Goal: Task Accomplishment & Management: Manage account settings

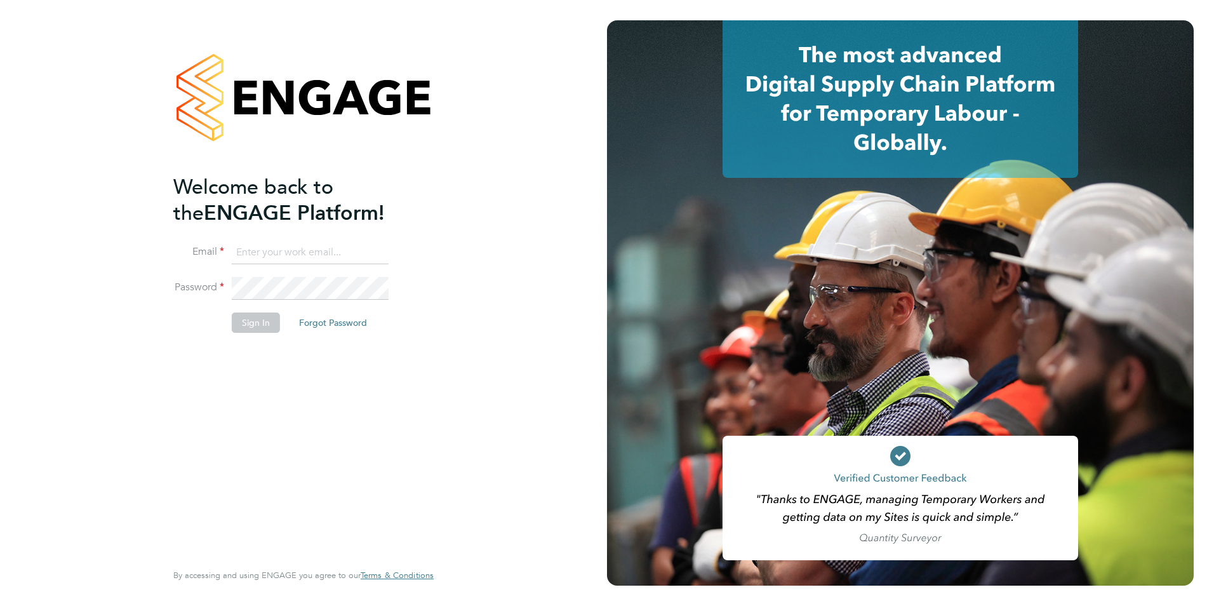
type input "emily.houghton@brightonandhovealbion.com"
click at [261, 319] on button "Sign In" at bounding box center [256, 322] width 48 height 20
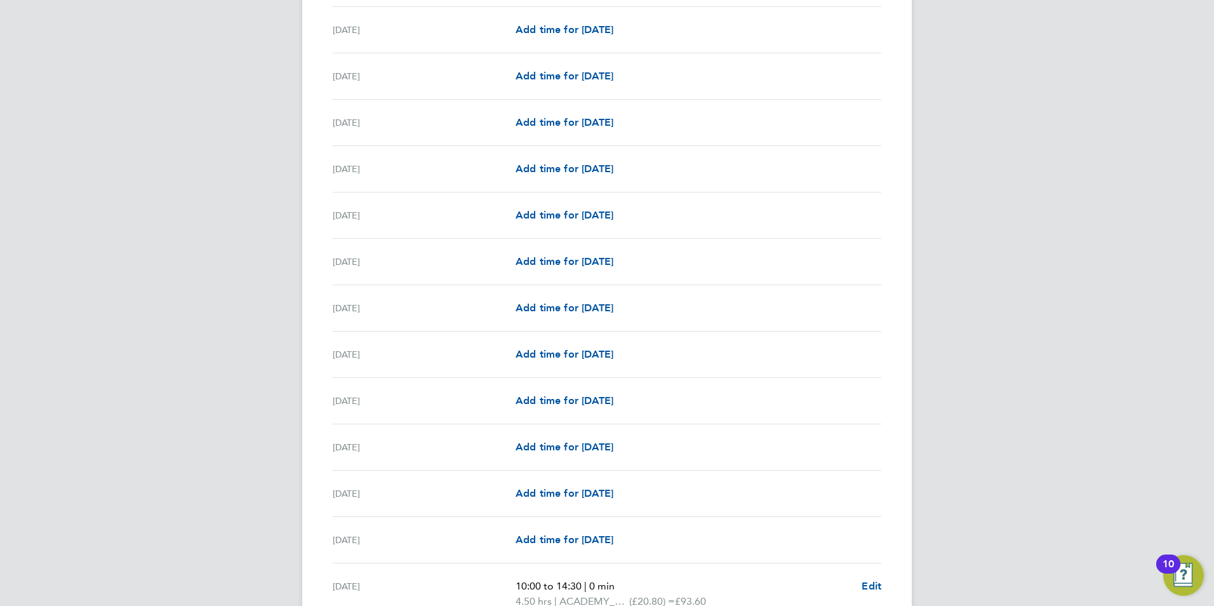
scroll to position [1394, 0]
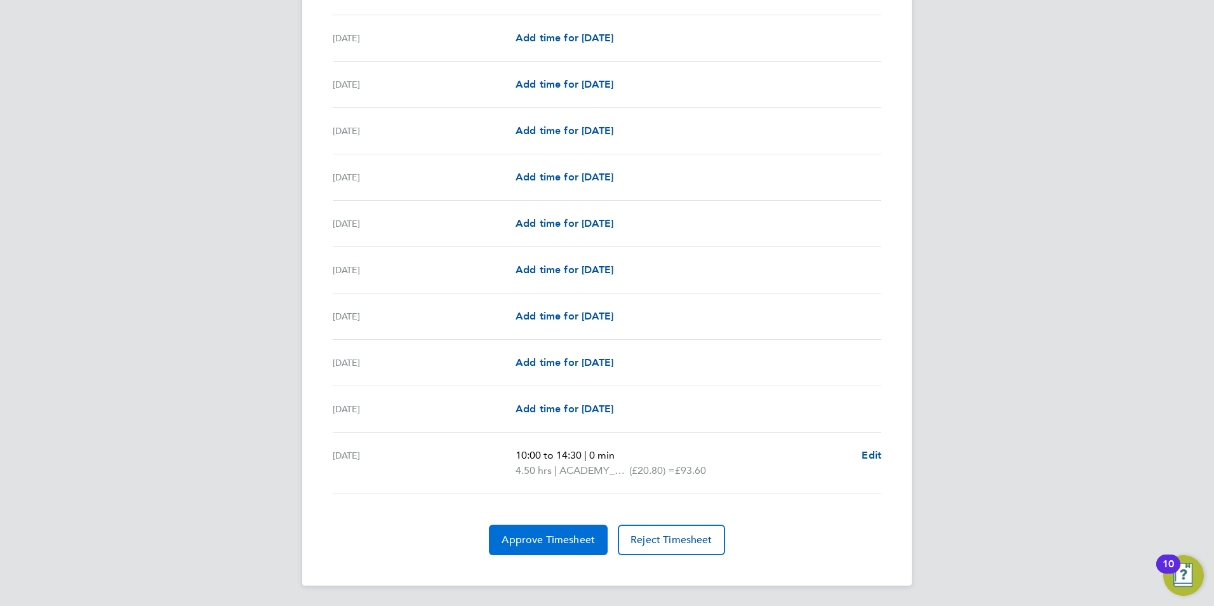
click at [545, 528] on button "Approve Timesheet" at bounding box center [548, 540] width 119 height 30
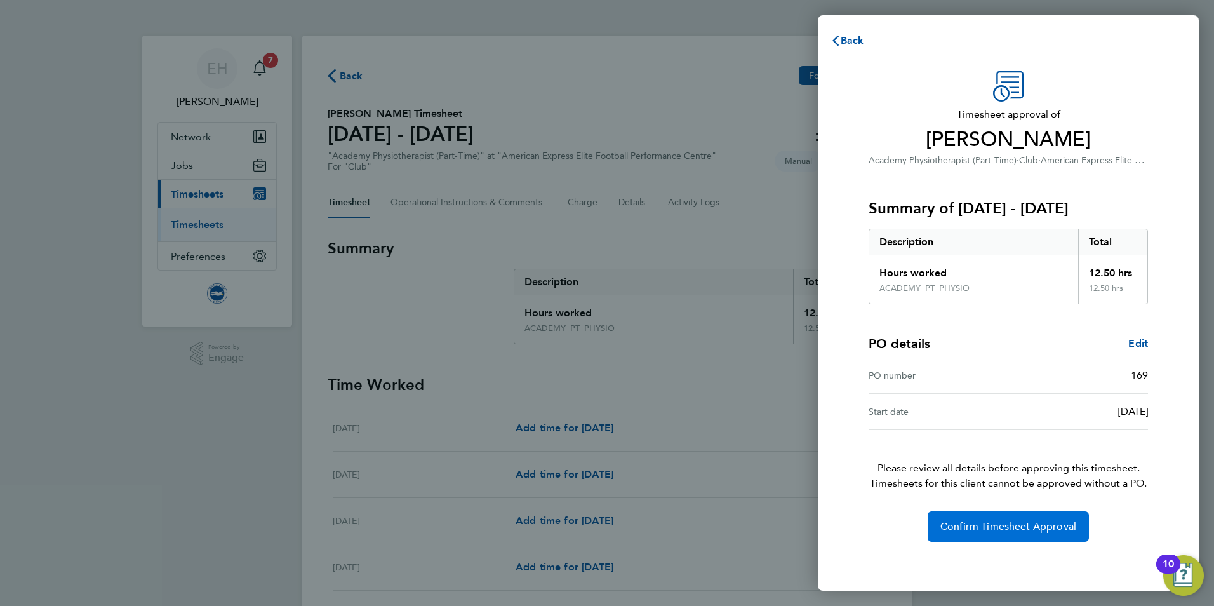
click at [980, 523] on span "Confirm Timesheet Approval" at bounding box center [1008, 526] width 136 height 13
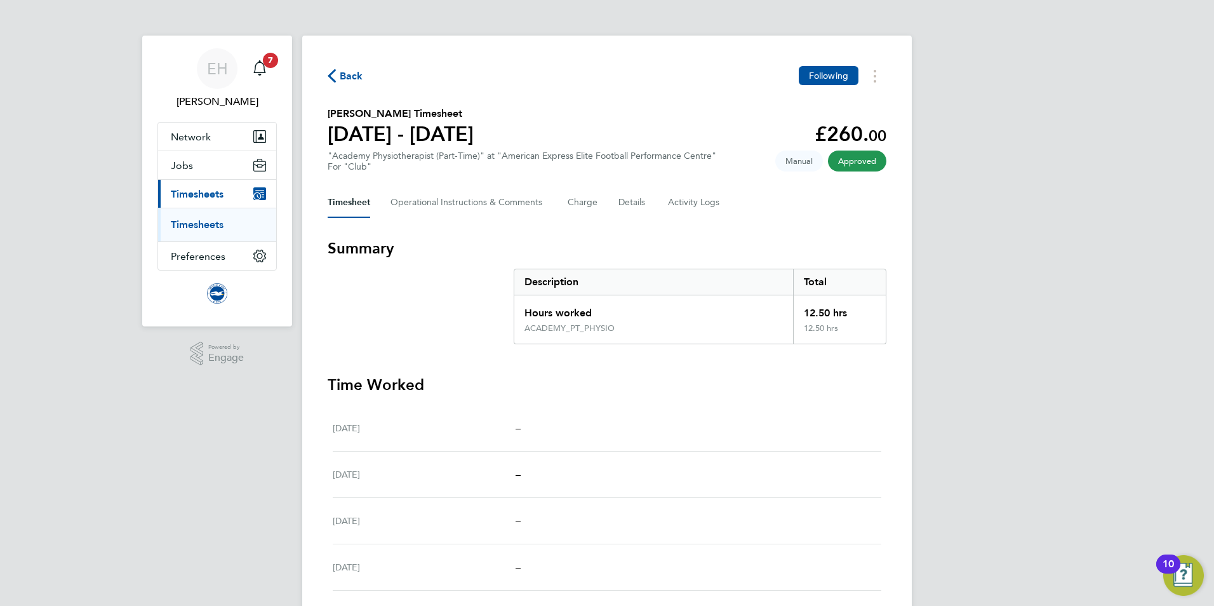
click at [198, 197] on span "Timesheets" at bounding box center [197, 194] width 53 height 12
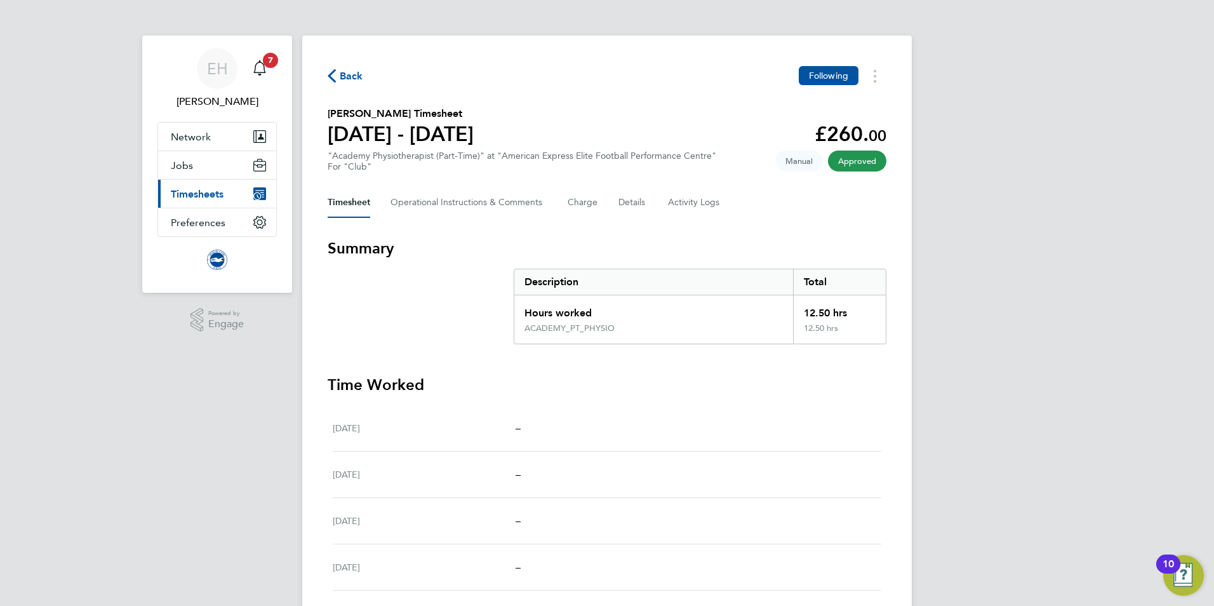
click at [199, 199] on span "Timesheets" at bounding box center [197, 194] width 53 height 12
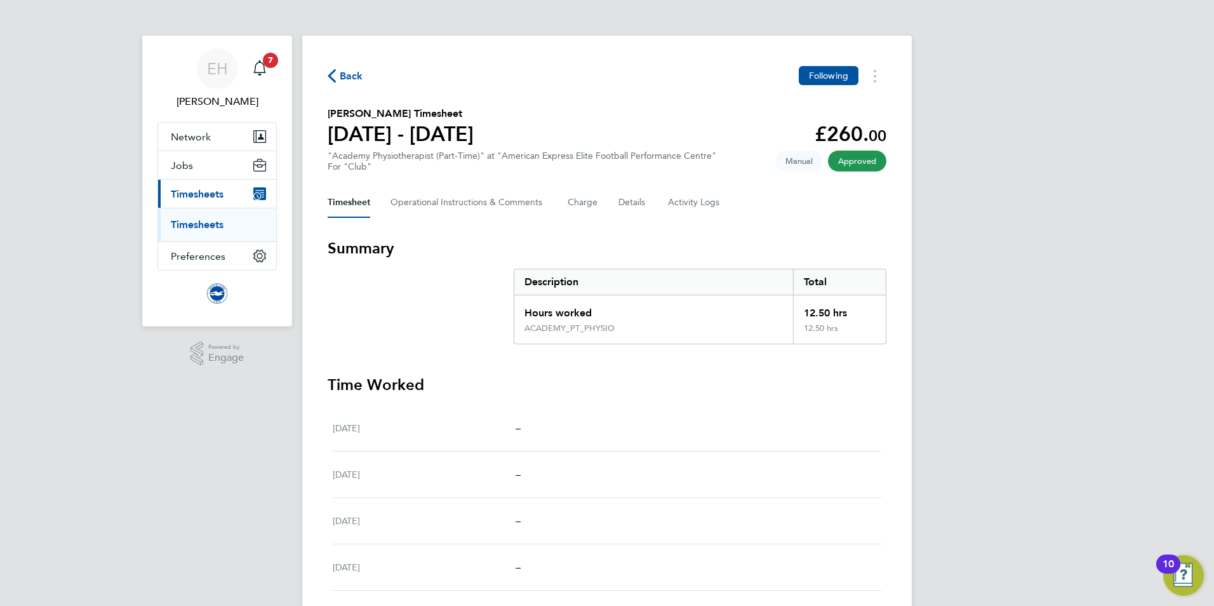
click at [193, 227] on link "Timesheets" at bounding box center [197, 224] width 53 height 12
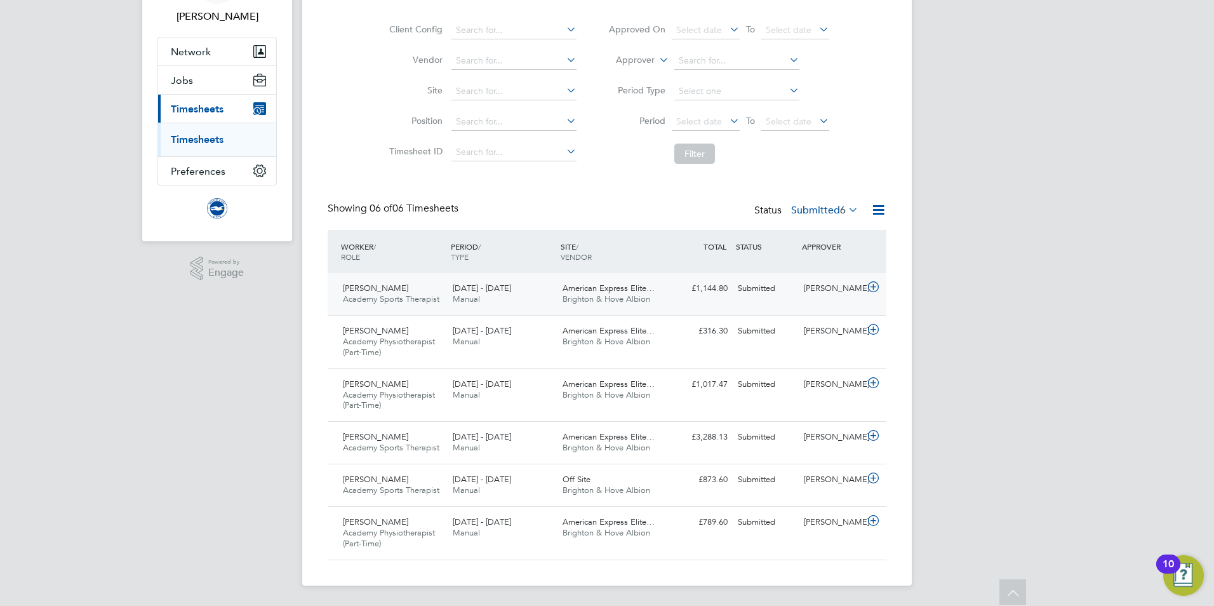
click at [354, 291] on span "Sophie Manzano" at bounding box center [375, 288] width 65 height 11
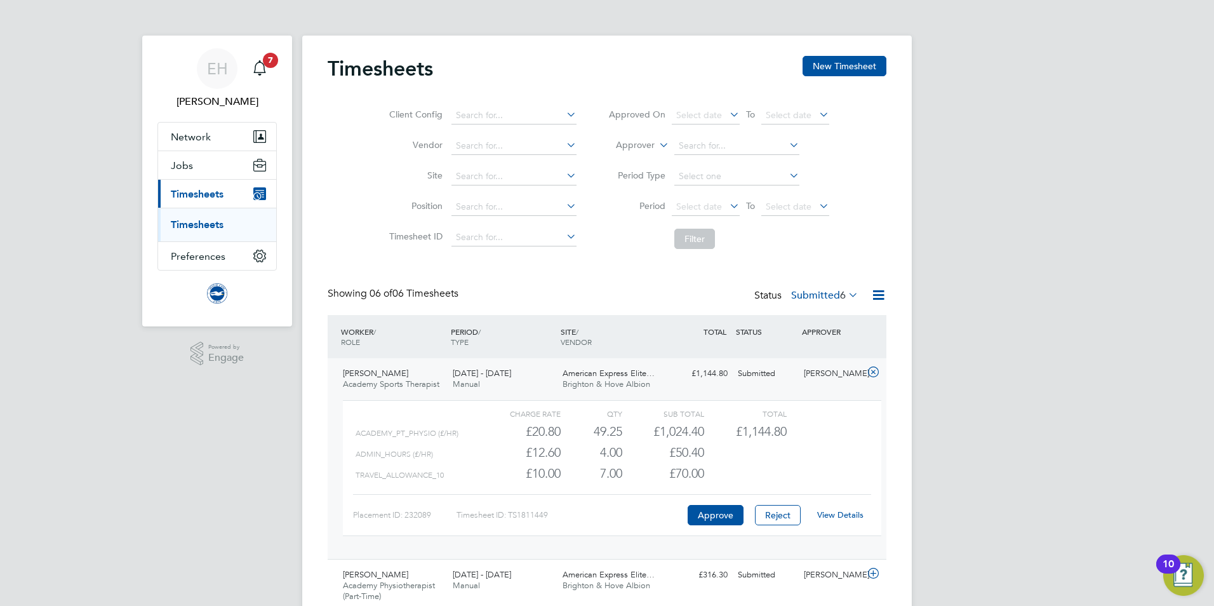
click at [847, 516] on link "View Details" at bounding box center [840, 514] width 46 height 11
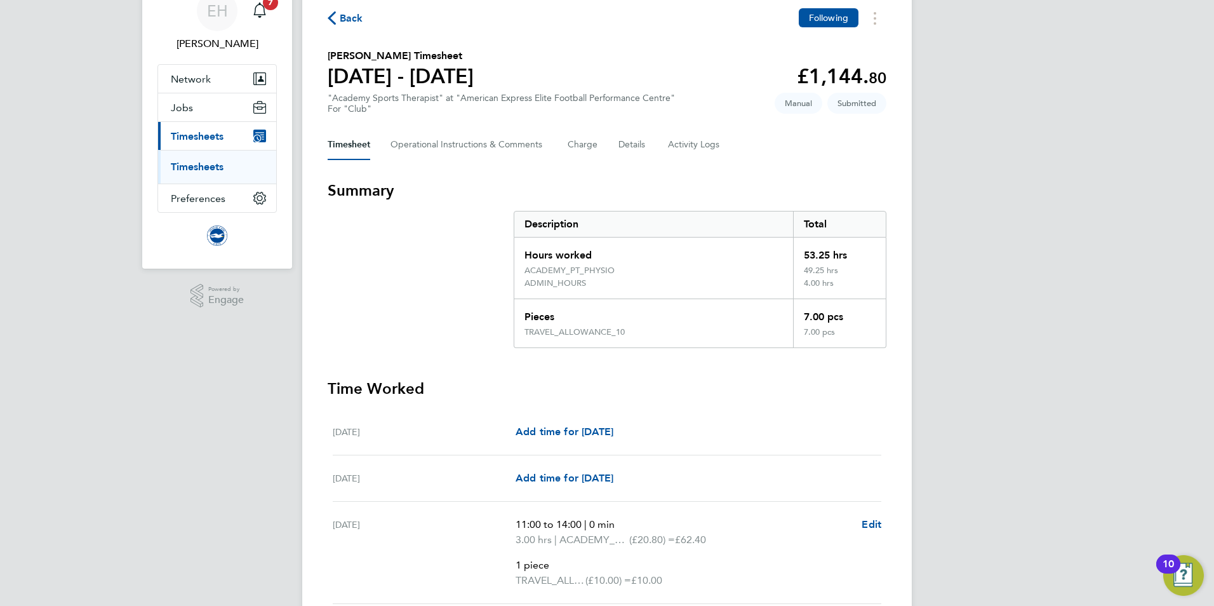
scroll to position [53, 0]
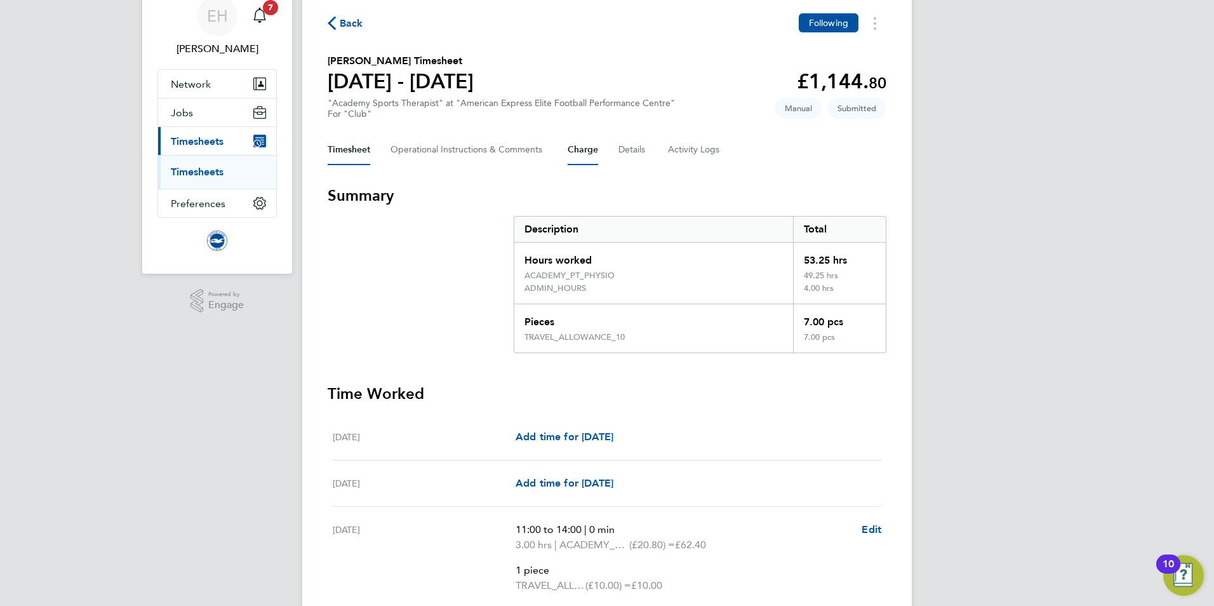
click at [590, 154] on button "Charge" at bounding box center [583, 150] width 30 height 30
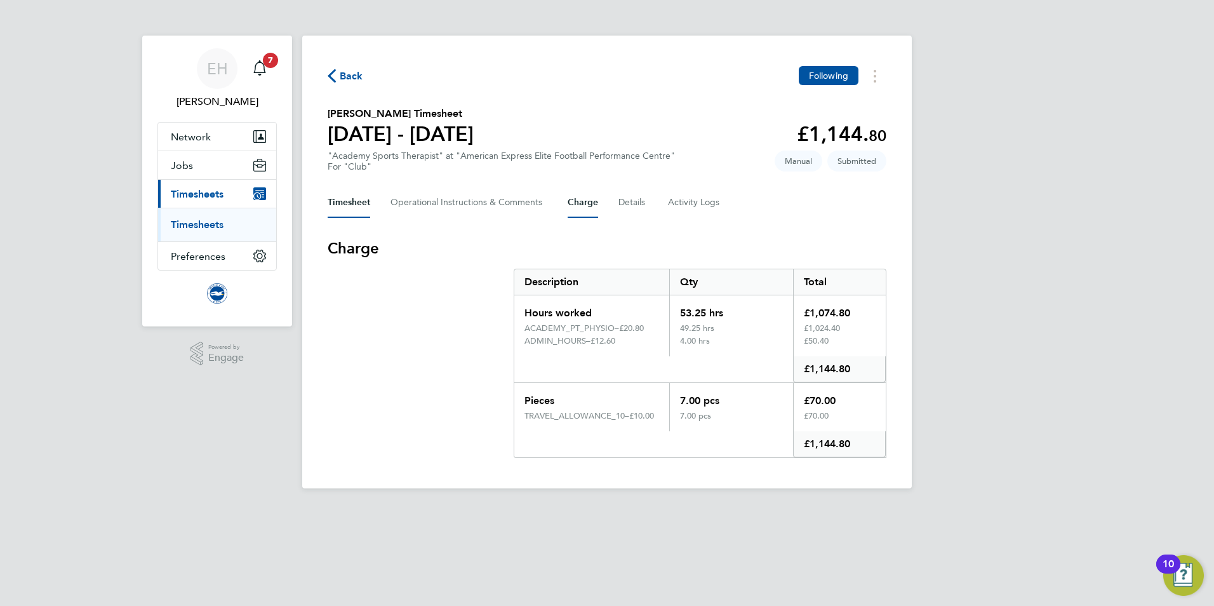
click at [364, 201] on button "Timesheet" at bounding box center [349, 202] width 43 height 30
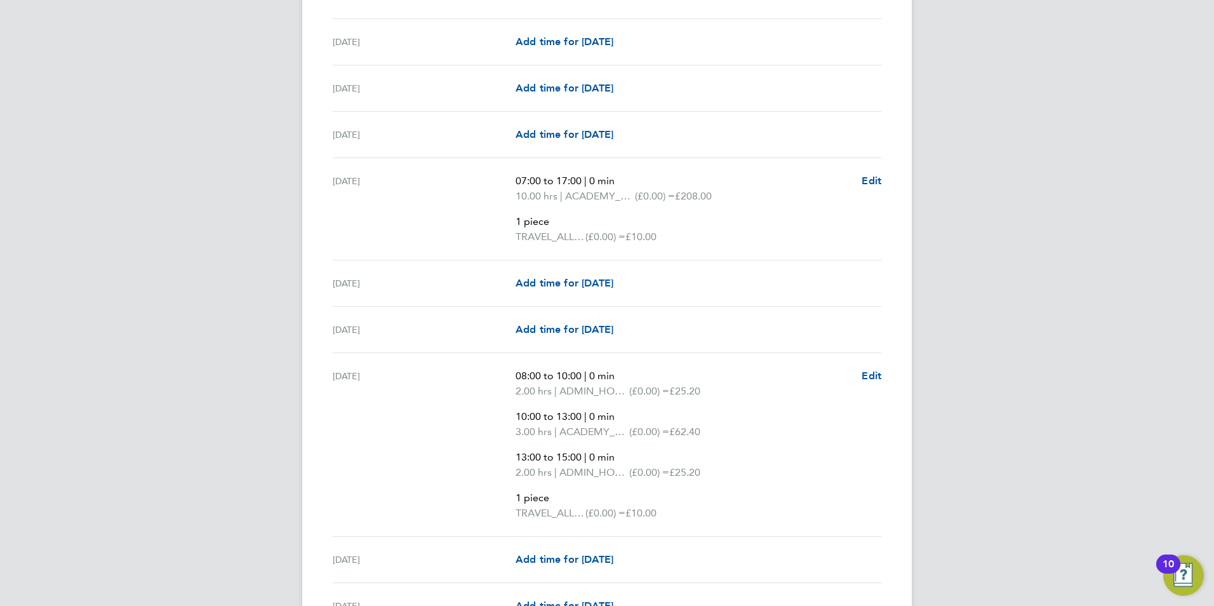
scroll to position [1460, 0]
click at [581, 427] on span "ACADEMY_PT_PHYSIO" at bounding box center [594, 430] width 70 height 15
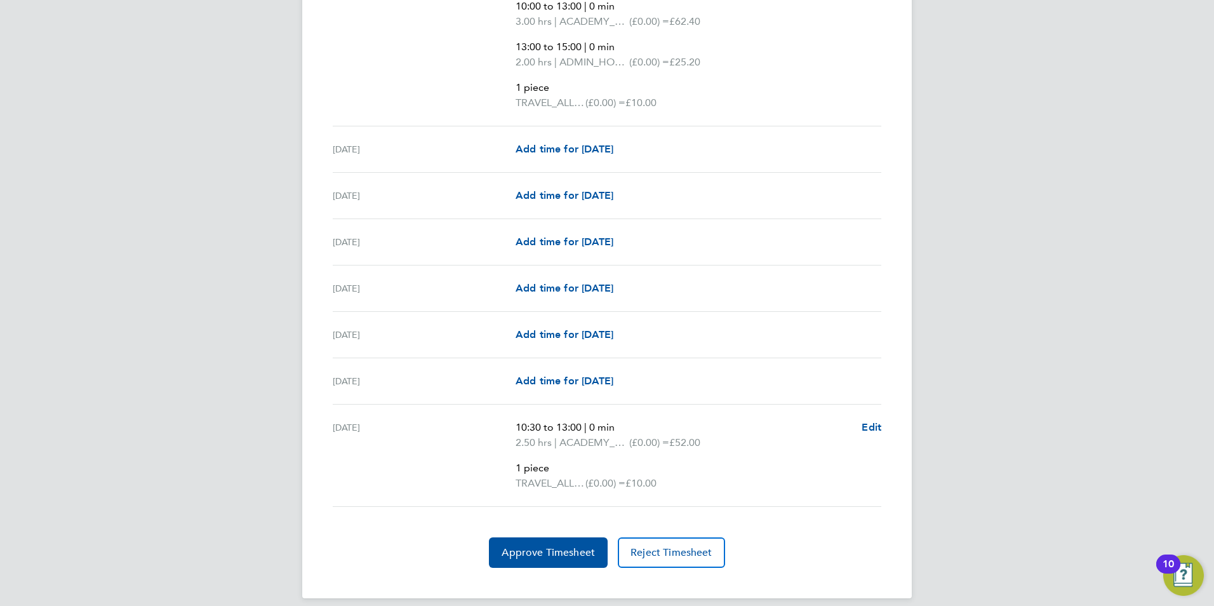
scroll to position [1882, 0]
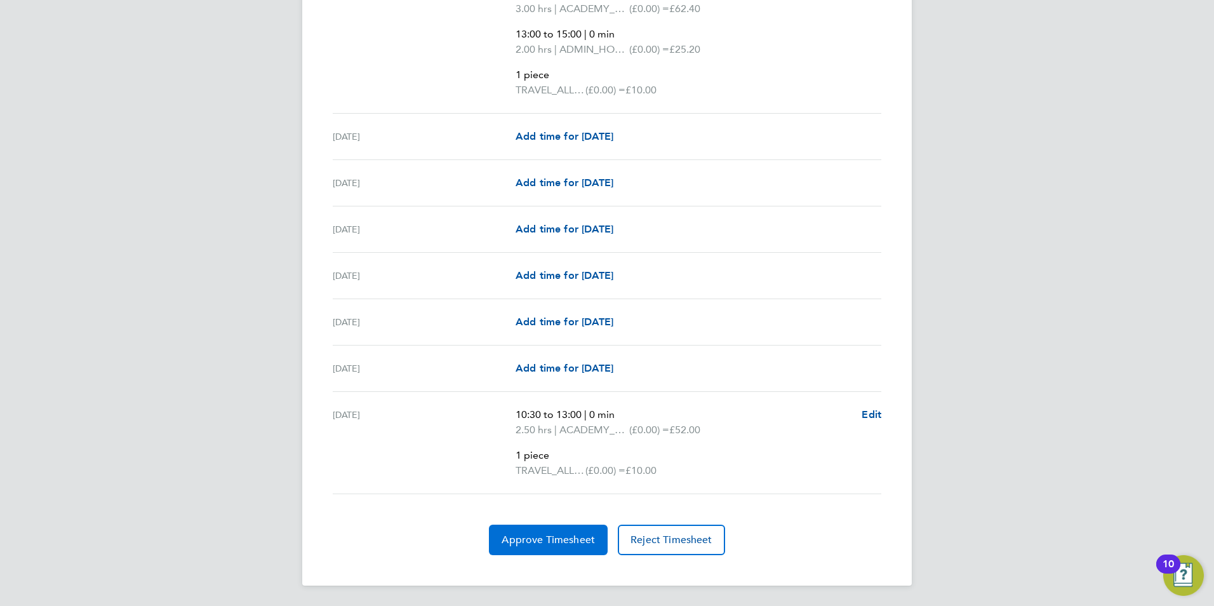
click at [529, 535] on span "Approve Timesheet" at bounding box center [548, 539] width 93 height 13
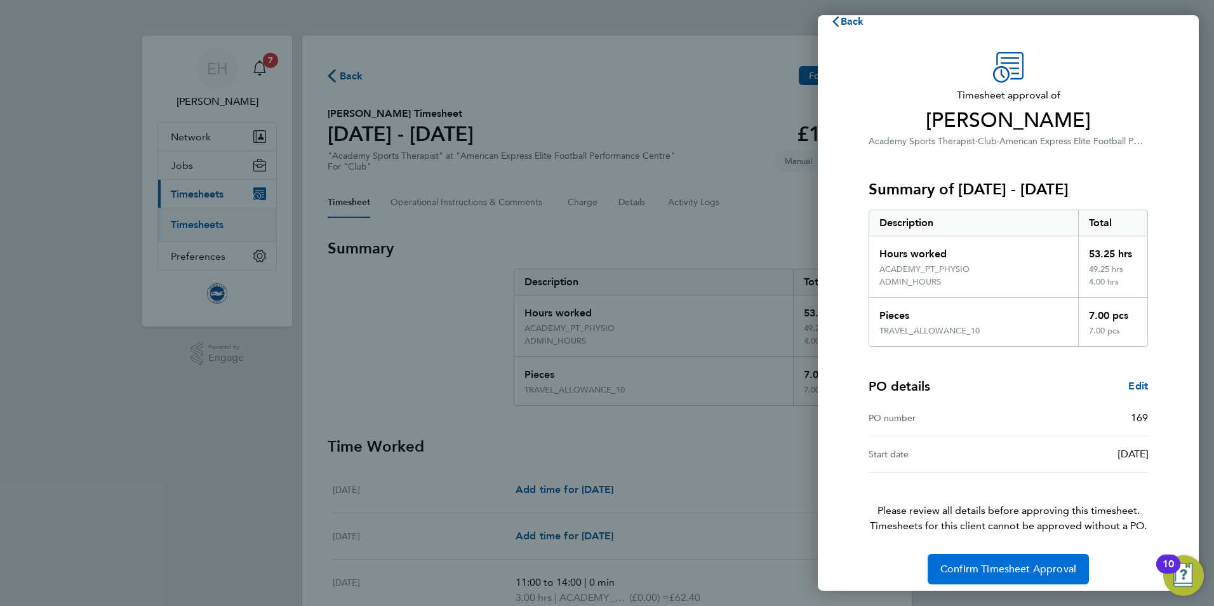
scroll to position [28, 0]
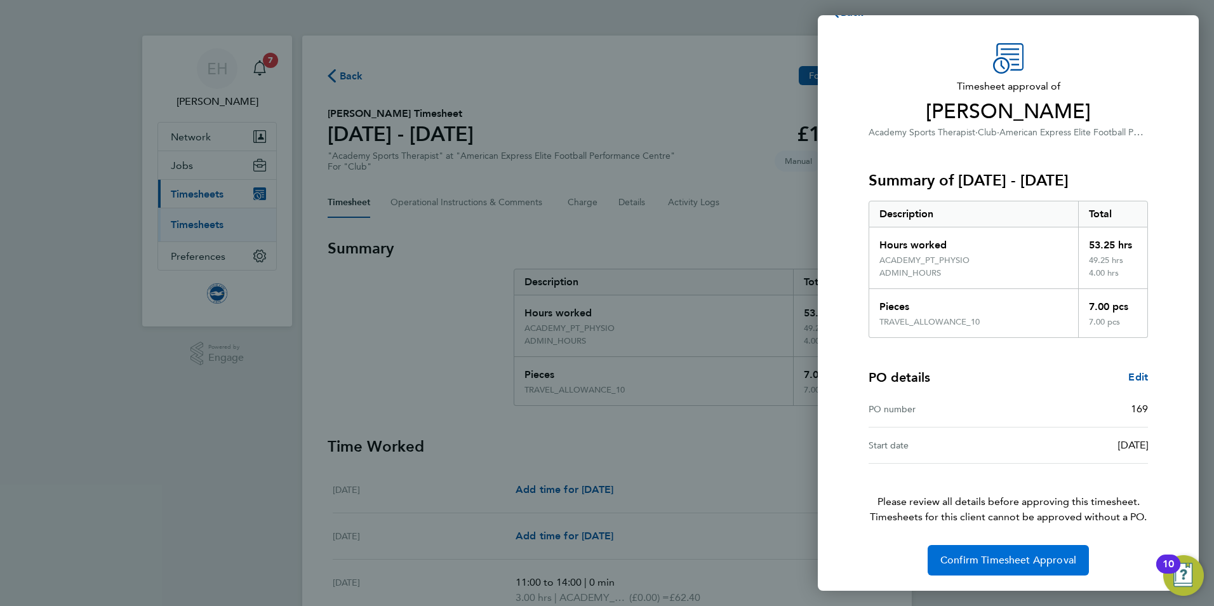
click at [1008, 562] on span "Confirm Timesheet Approval" at bounding box center [1008, 560] width 136 height 13
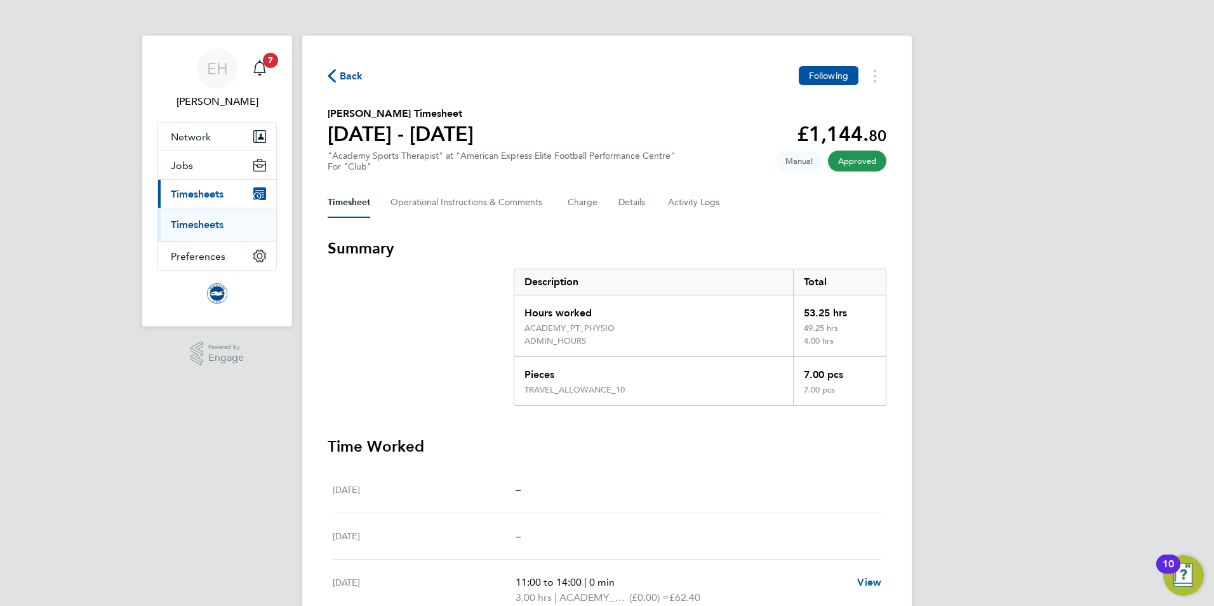
click at [192, 225] on link "Timesheets" at bounding box center [197, 224] width 53 height 12
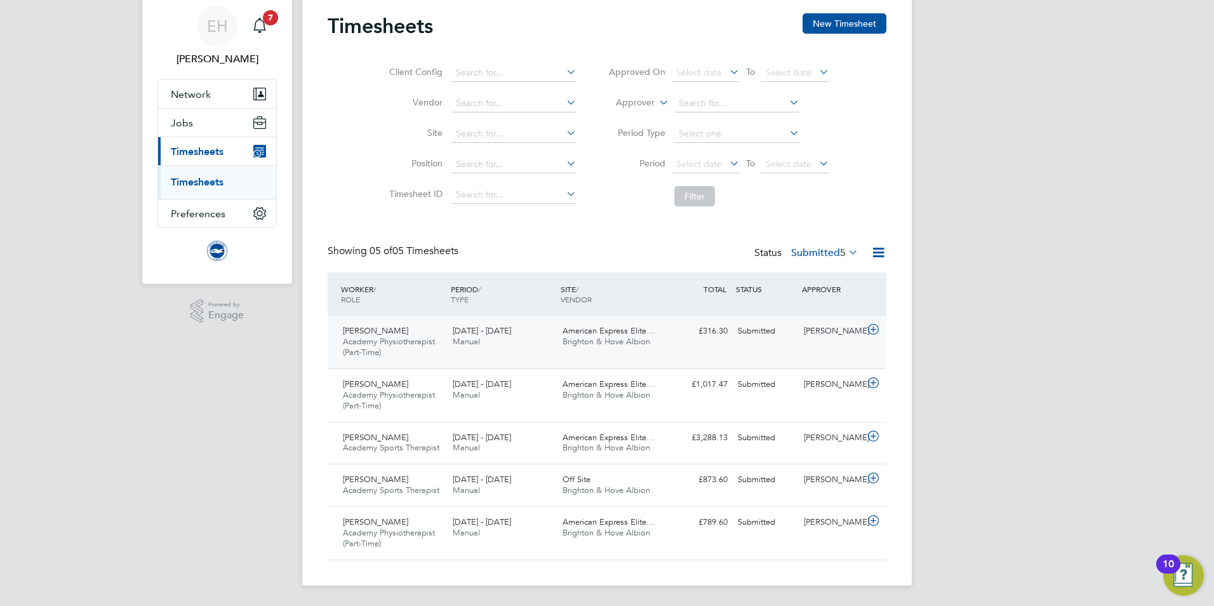
click at [395, 333] on span "George Hannon" at bounding box center [375, 330] width 65 height 11
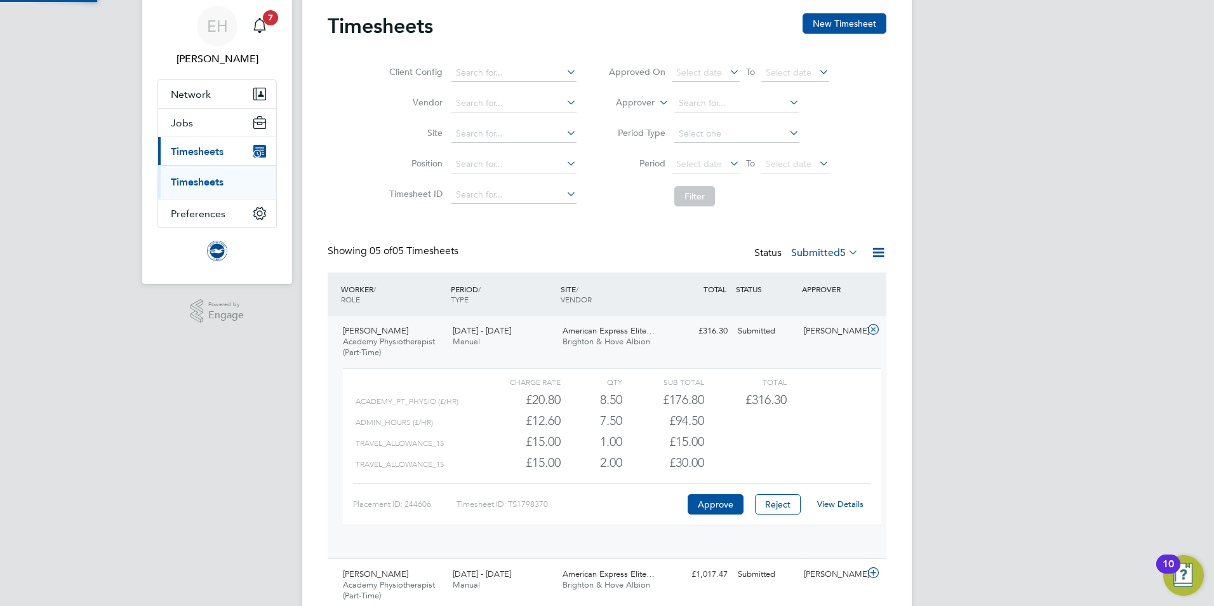
scroll to position [22, 124]
click at [842, 502] on link "View Details" at bounding box center [840, 503] width 46 height 11
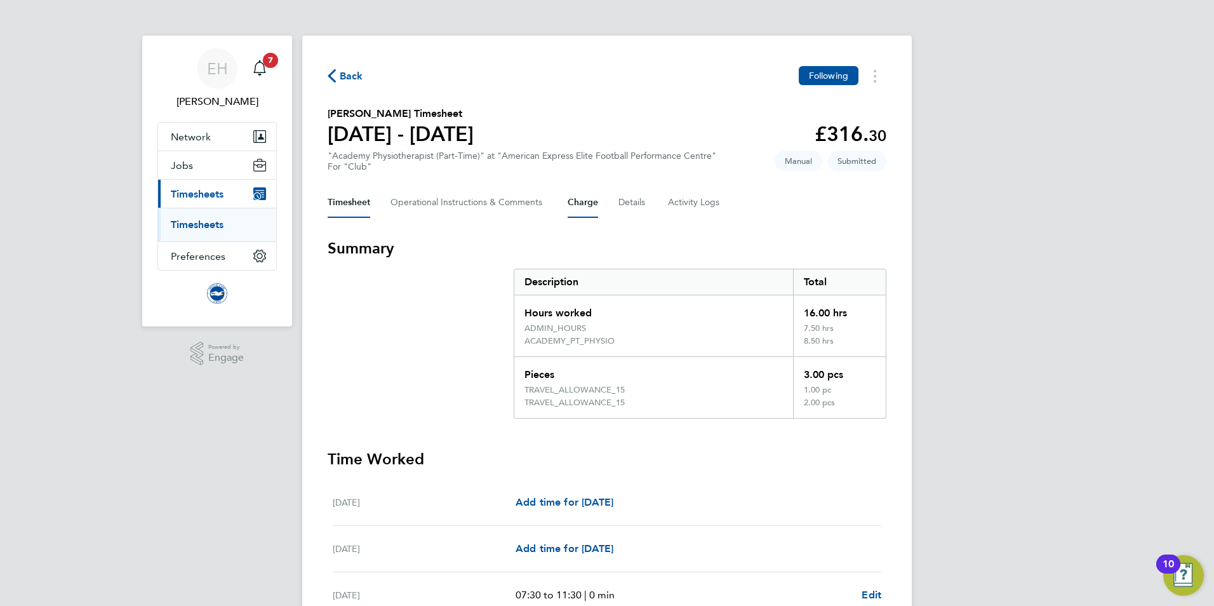
click at [586, 199] on button "Charge" at bounding box center [583, 202] width 30 height 30
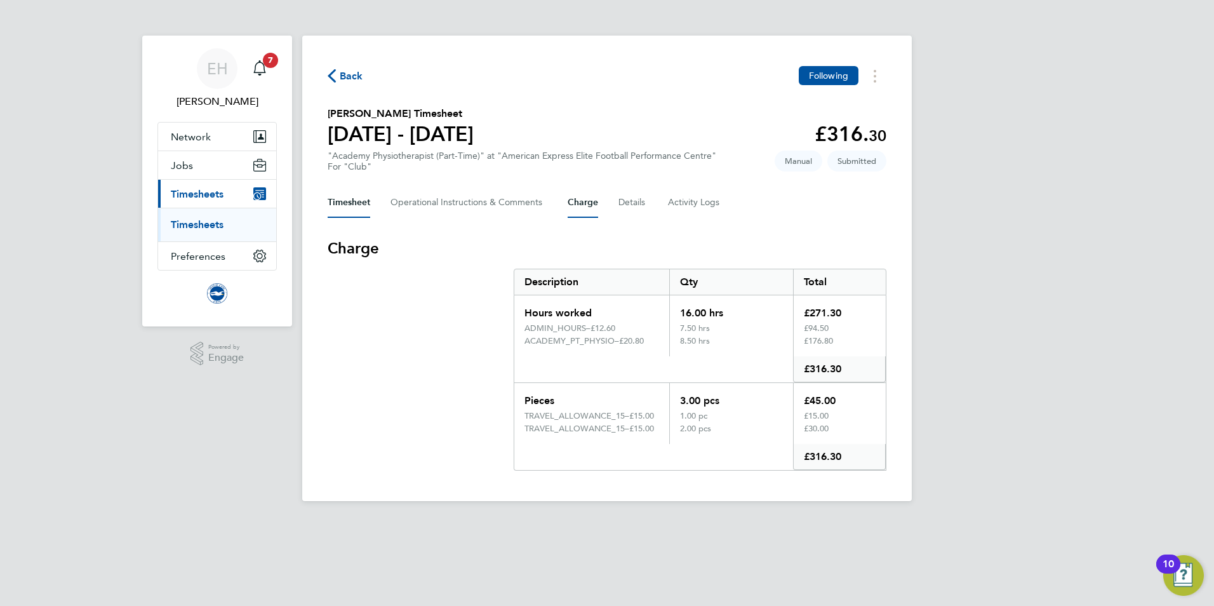
click at [343, 197] on button "Timesheet" at bounding box center [349, 202] width 43 height 30
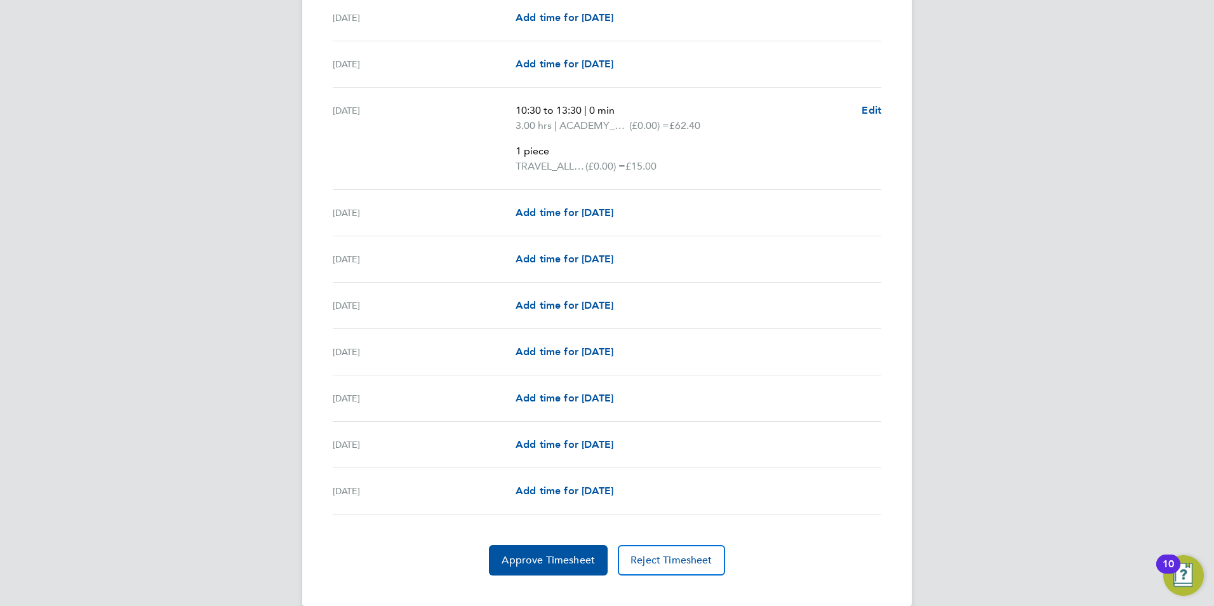
scroll to position [1671, 0]
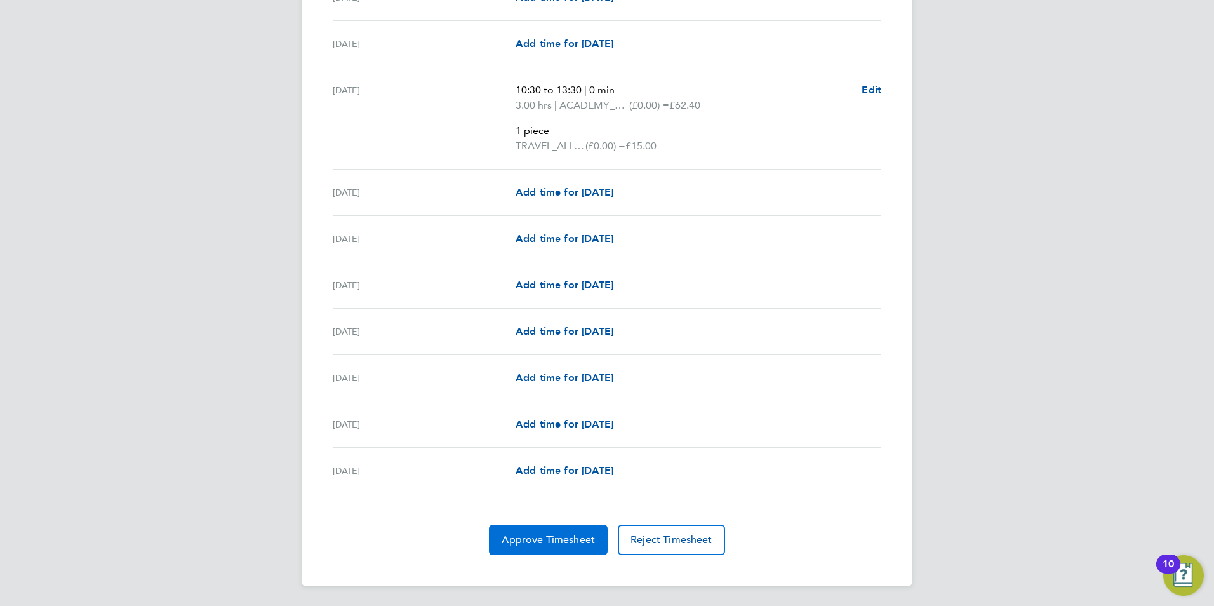
click at [571, 538] on span "Approve Timesheet" at bounding box center [548, 539] width 93 height 13
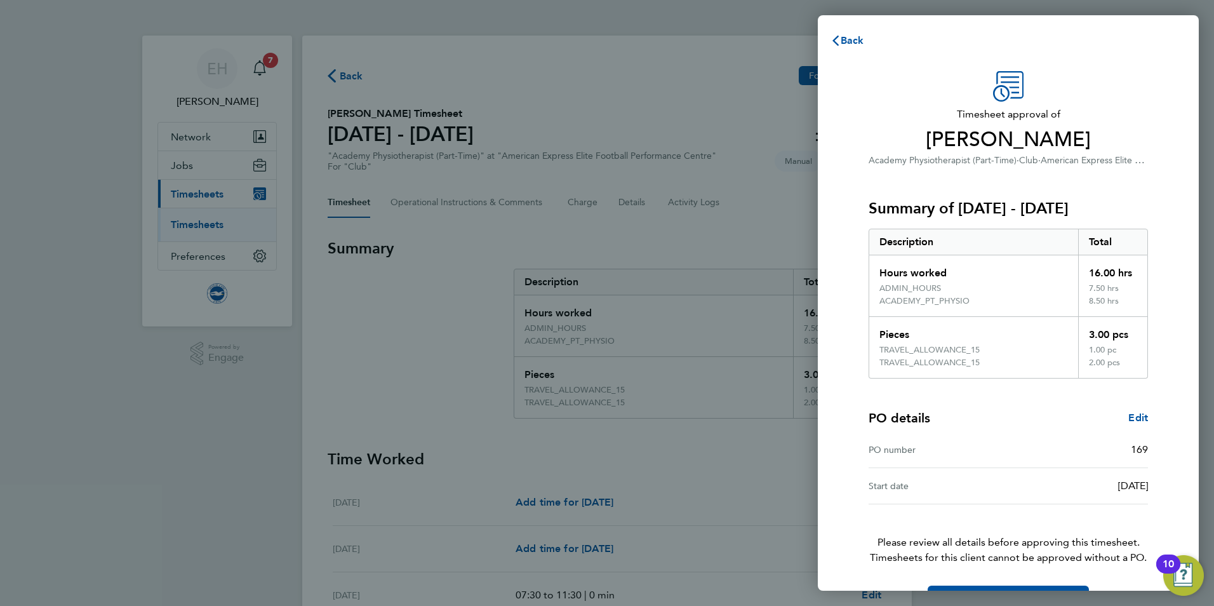
scroll to position [41, 0]
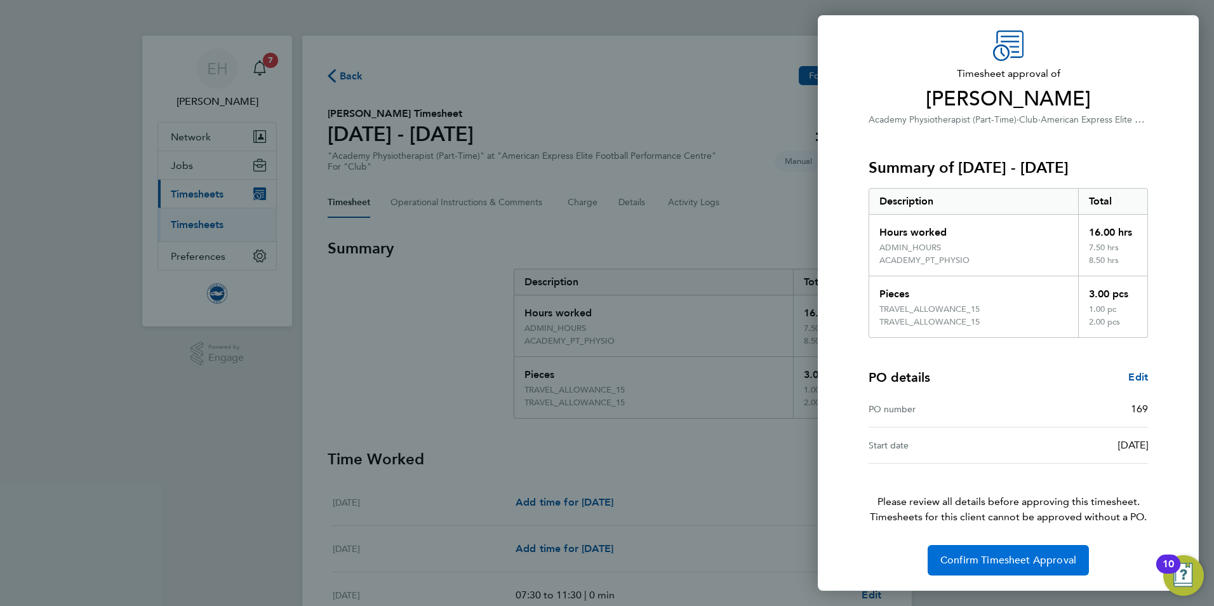
click at [1009, 560] on span "Confirm Timesheet Approval" at bounding box center [1008, 560] width 136 height 13
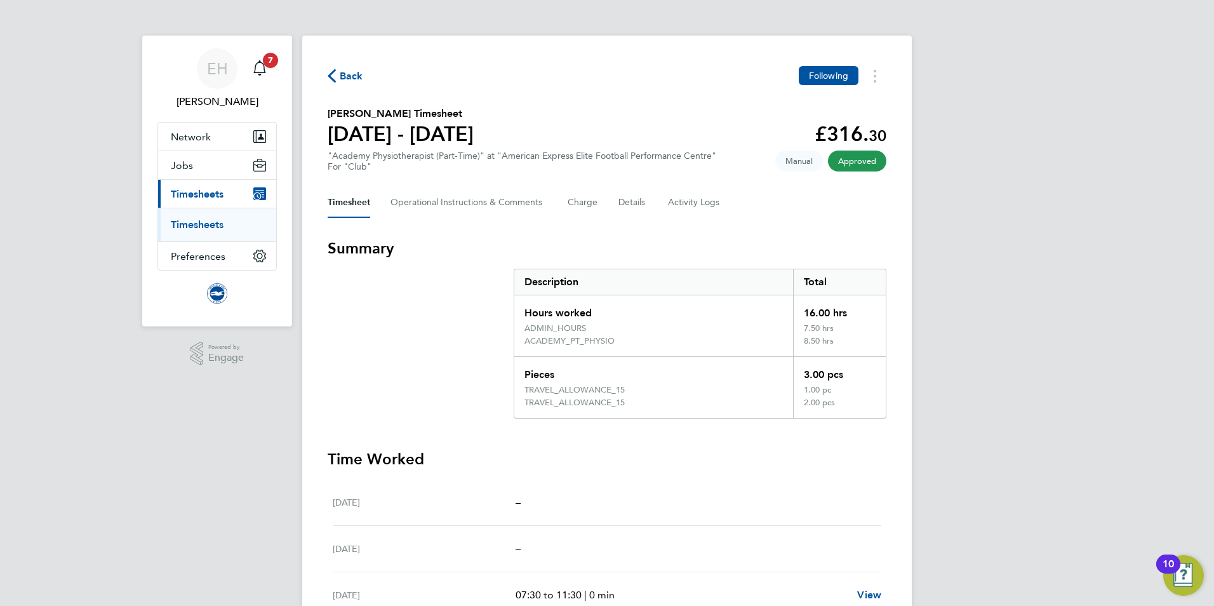
click at [205, 223] on link "Timesheets" at bounding box center [197, 224] width 53 height 12
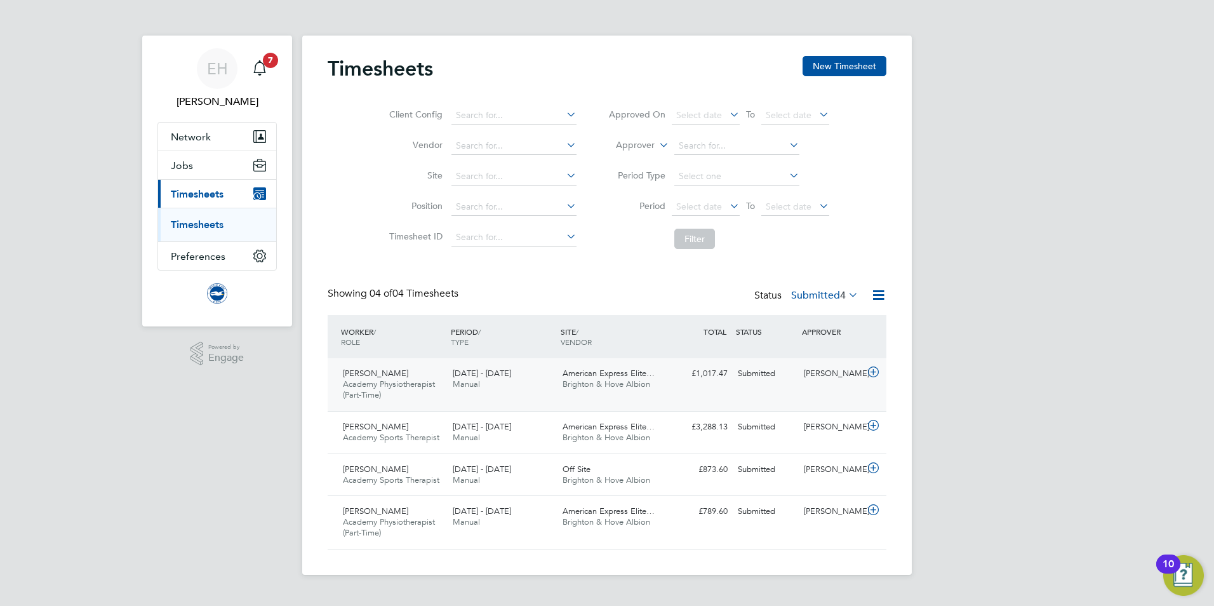
click at [357, 378] on div "Alan De'Giovanni Academy Physiotherapist (Part-Time) 1 - 31 Aug 2025" at bounding box center [393, 384] width 110 height 43
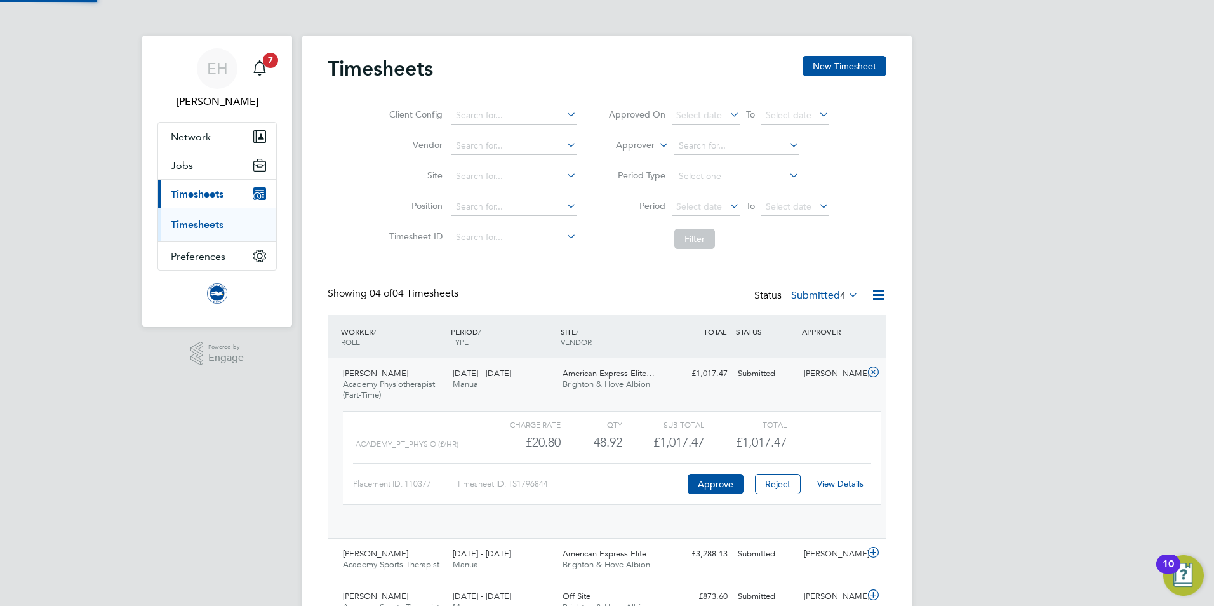
scroll to position [22, 124]
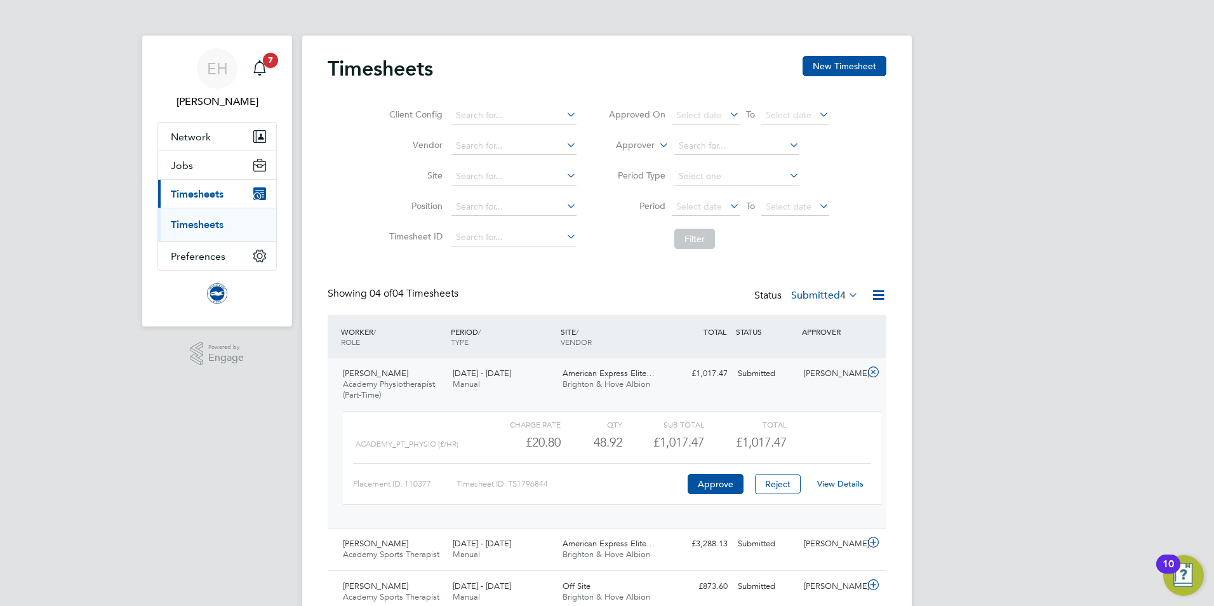
click at [845, 483] on link "View Details" at bounding box center [840, 483] width 46 height 11
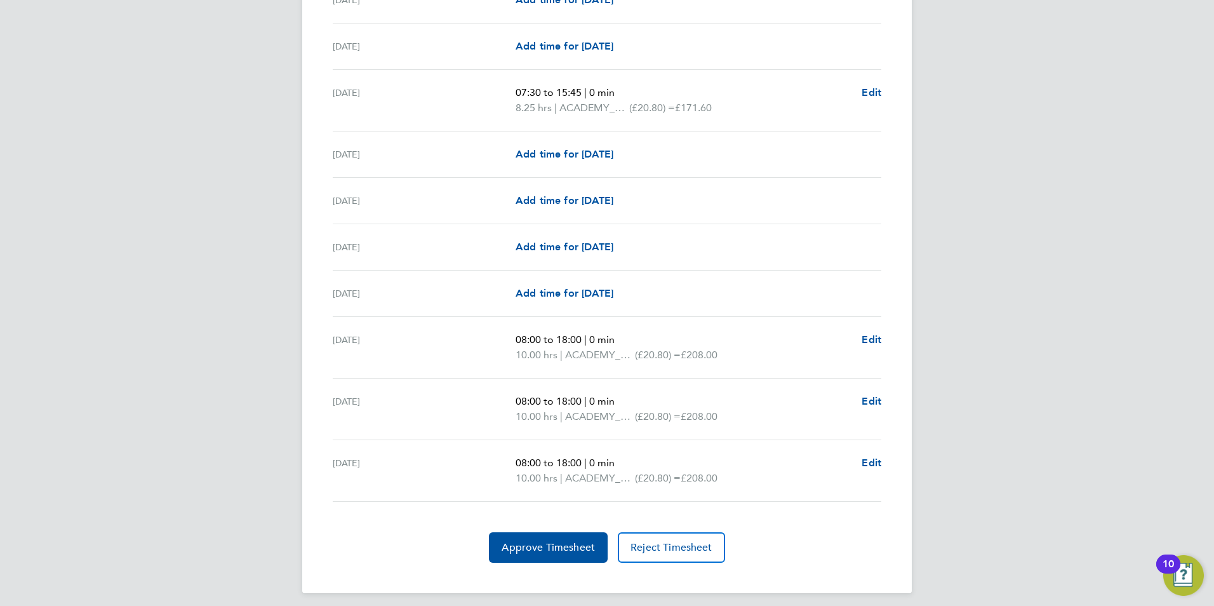
scroll to position [1460, 0]
click at [525, 544] on span "Approve Timesheet" at bounding box center [548, 546] width 93 height 13
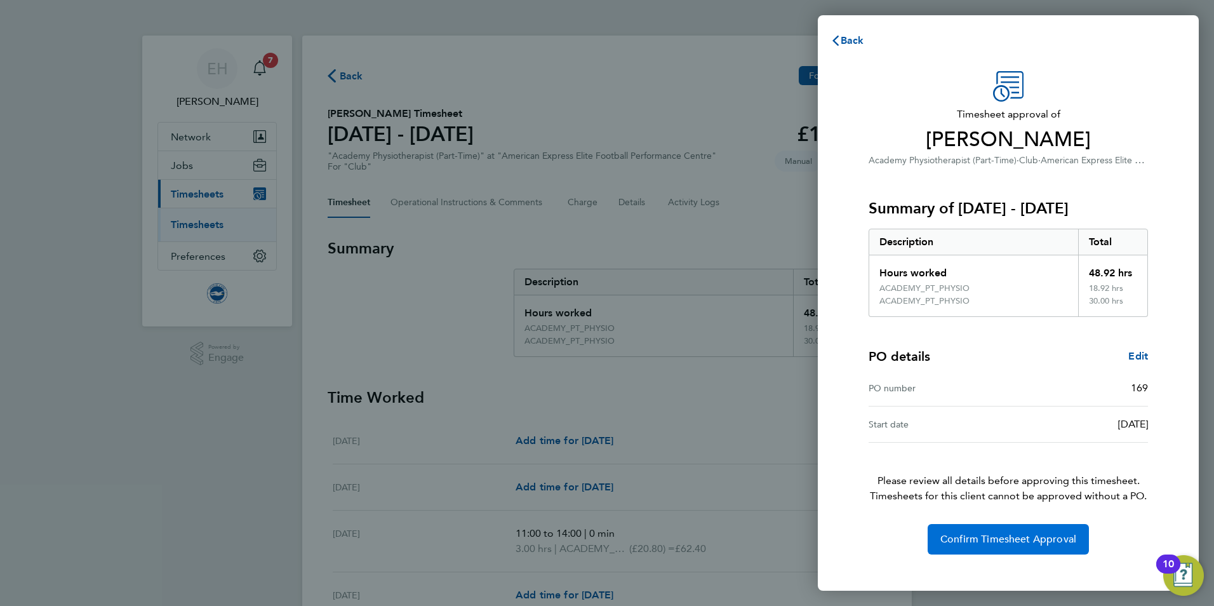
click at [1018, 543] on span "Confirm Timesheet Approval" at bounding box center [1008, 539] width 136 height 13
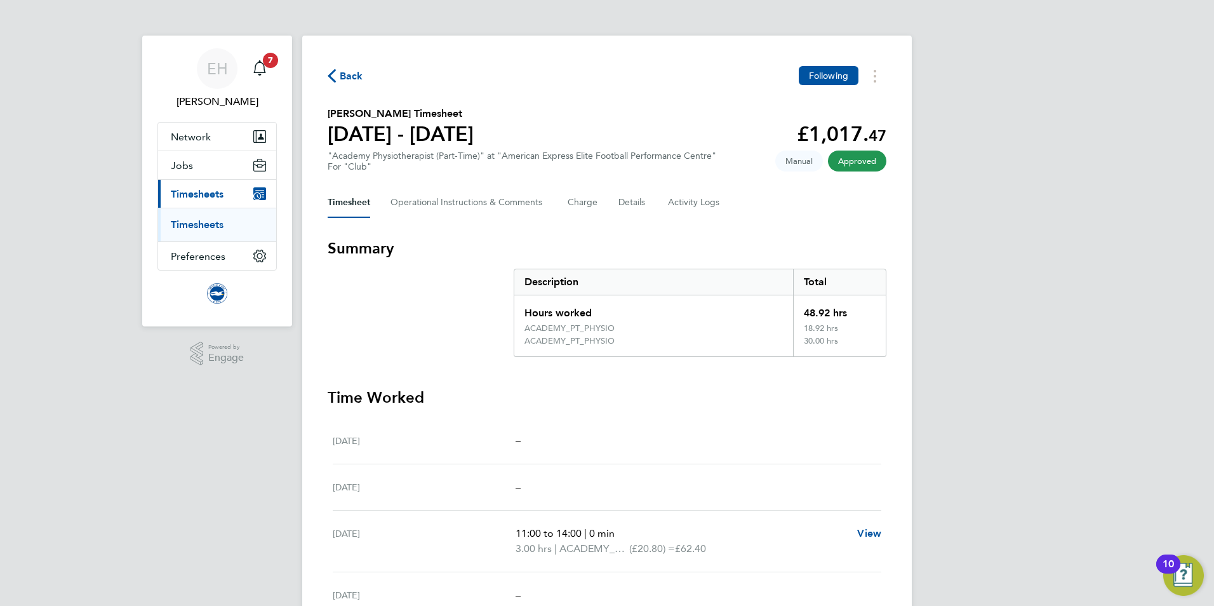
click at [186, 227] on link "Timesheets" at bounding box center [197, 224] width 53 height 12
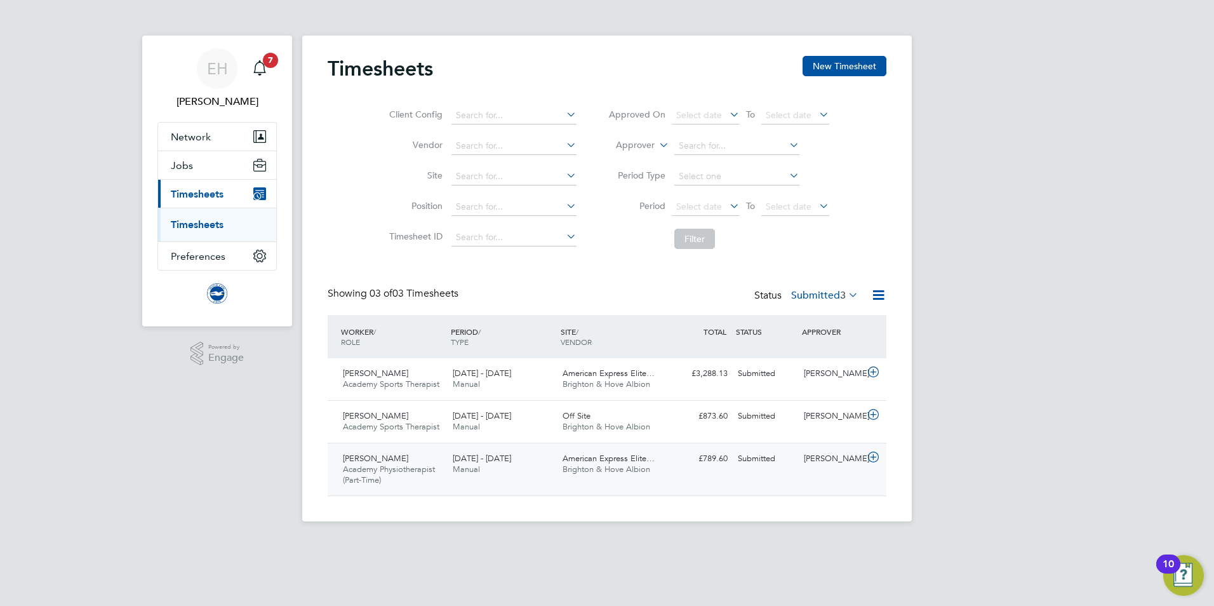
click at [377, 464] on span "Academy Physiotherapist (Part-Time)" at bounding box center [389, 475] width 92 height 22
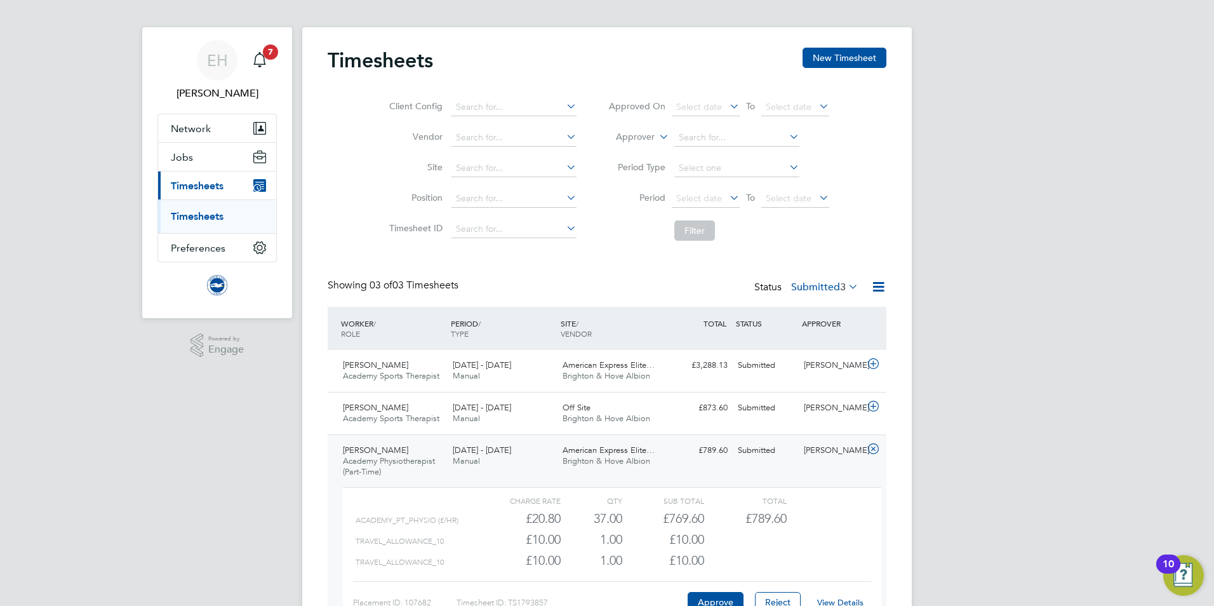
scroll to position [95, 0]
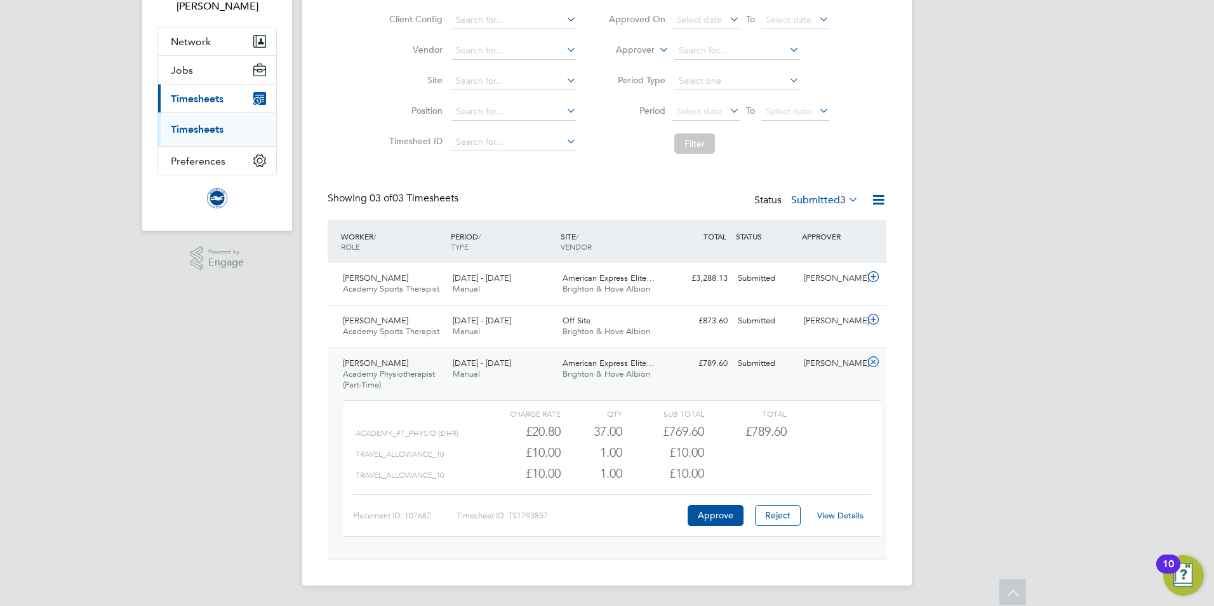
click at [849, 518] on link "View Details" at bounding box center [840, 515] width 46 height 11
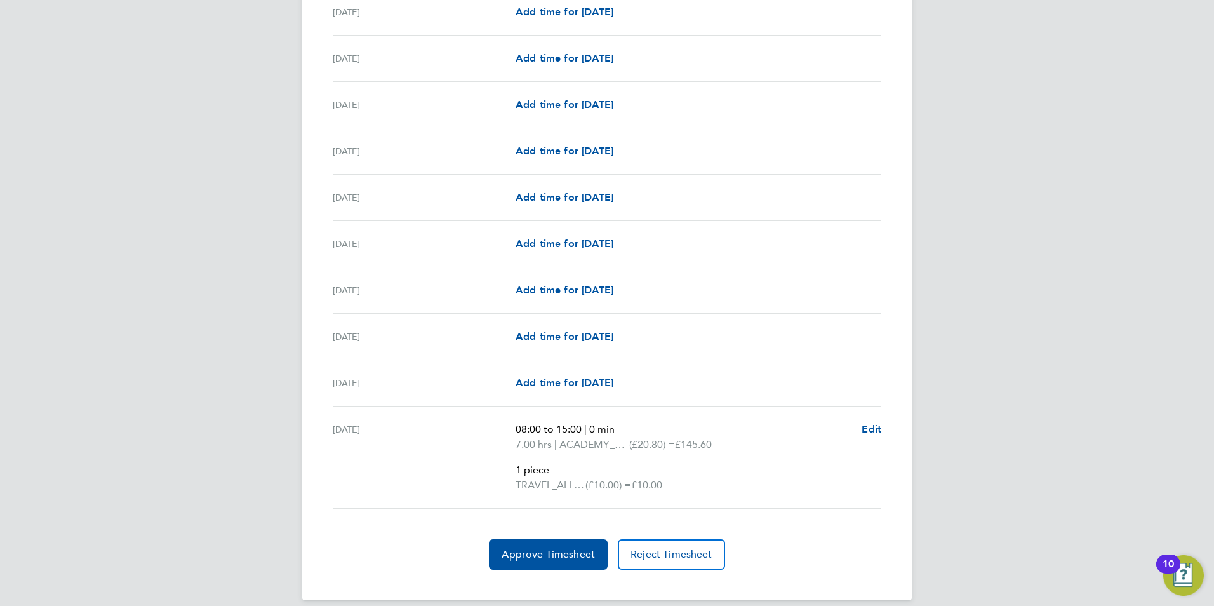
scroll to position [1565, 0]
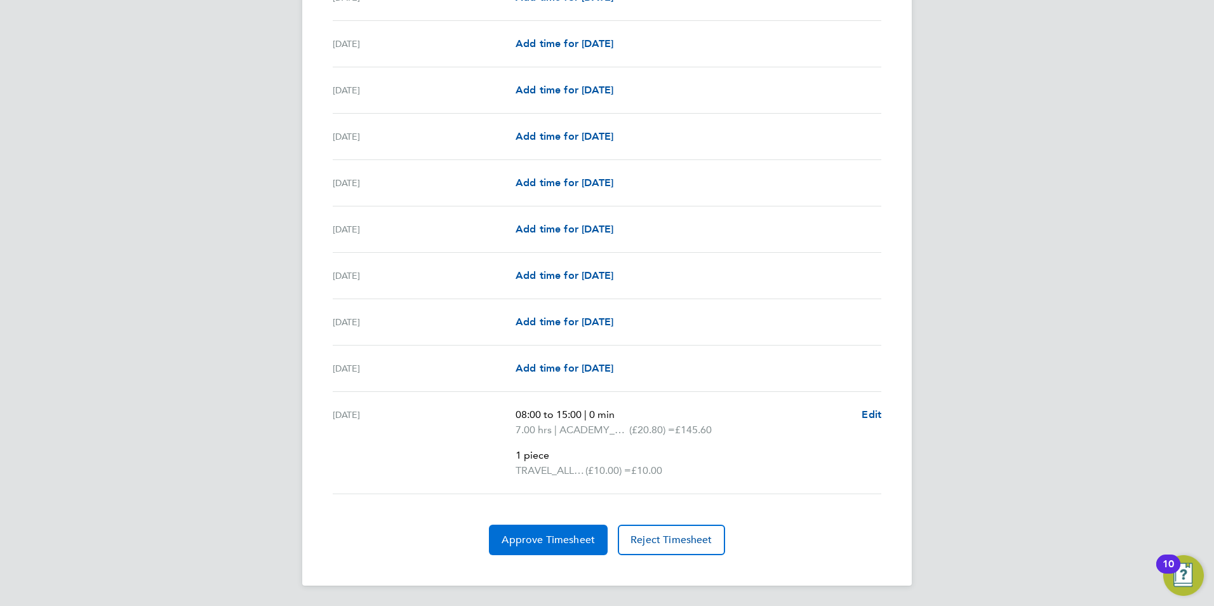
click at [545, 532] on button "Approve Timesheet" at bounding box center [548, 540] width 119 height 30
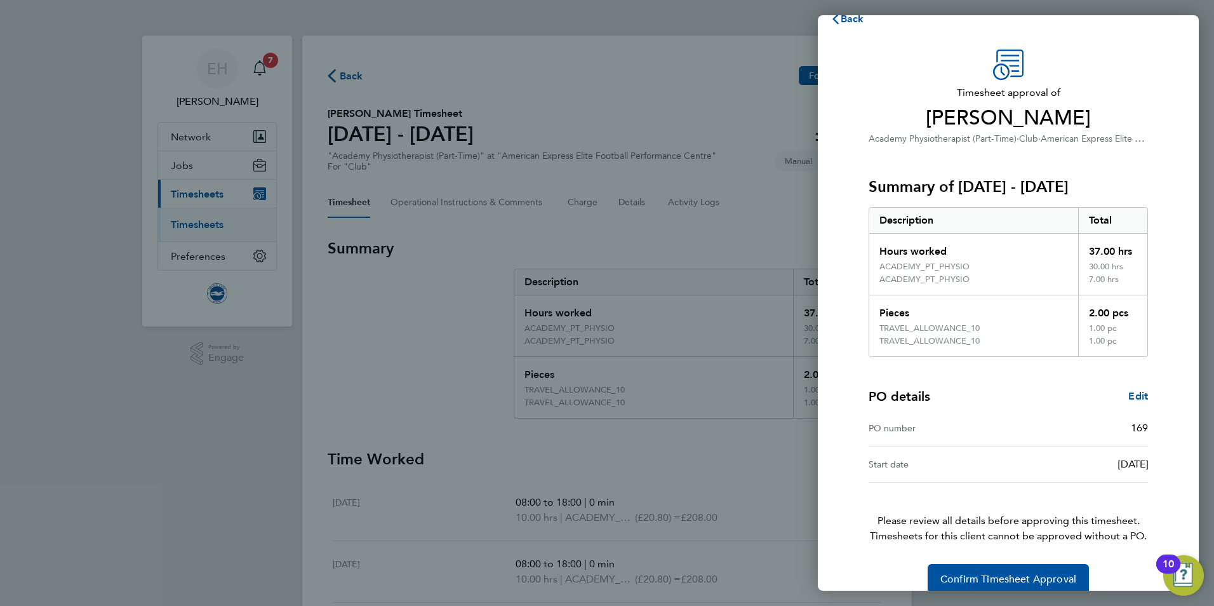
scroll to position [41, 0]
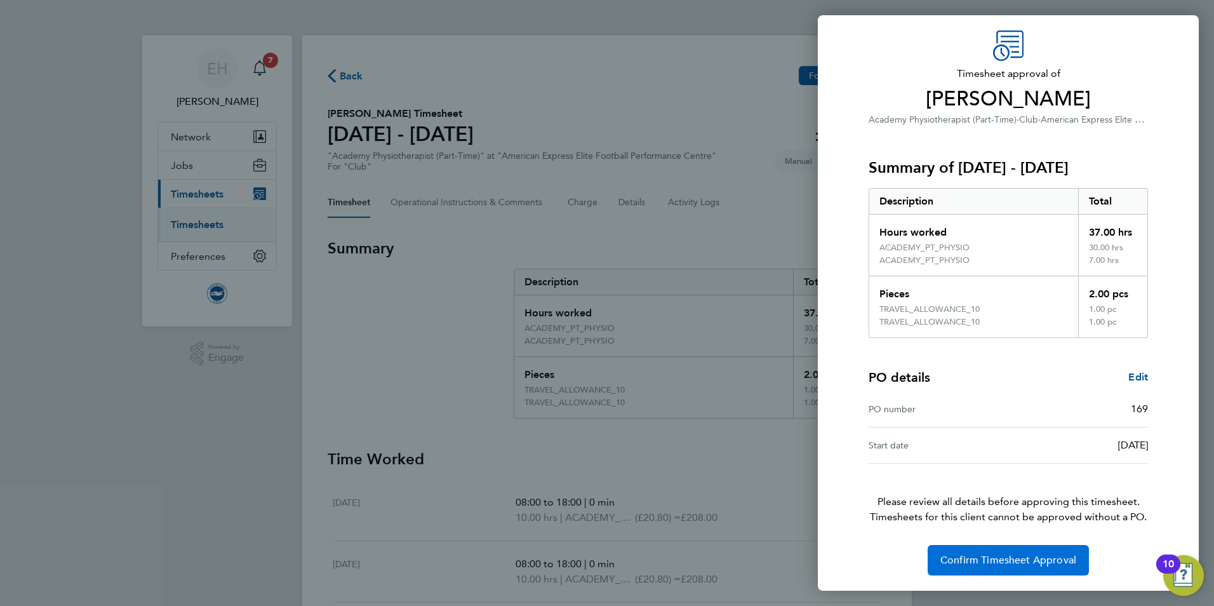
click at [991, 558] on span "Confirm Timesheet Approval" at bounding box center [1008, 560] width 136 height 13
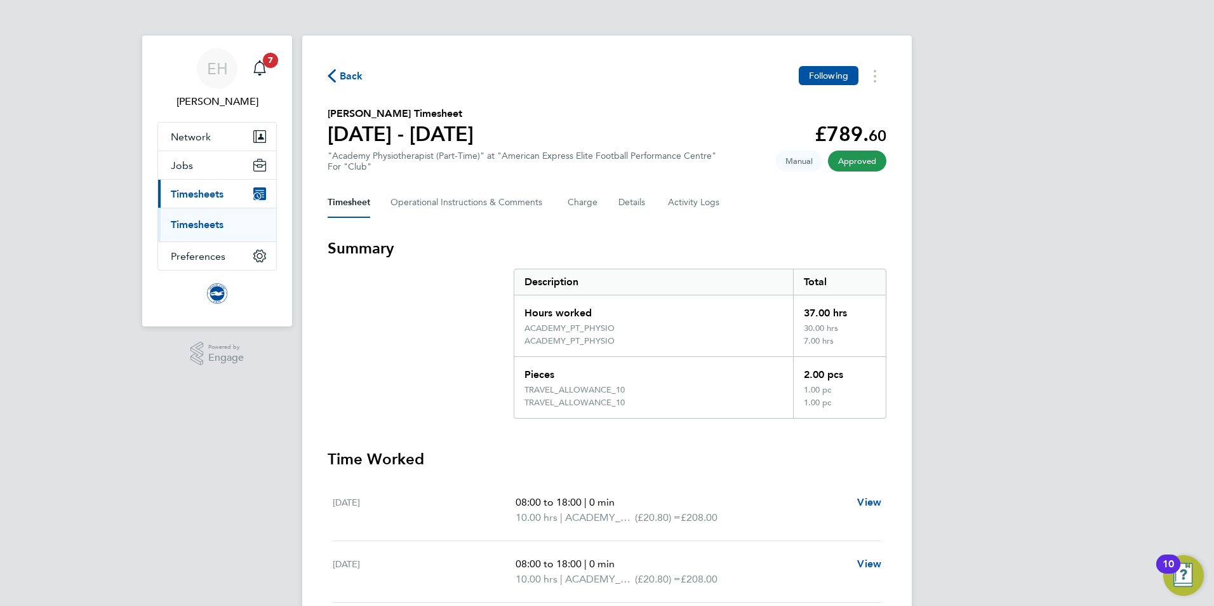
click at [195, 227] on link "Timesheets" at bounding box center [197, 224] width 53 height 12
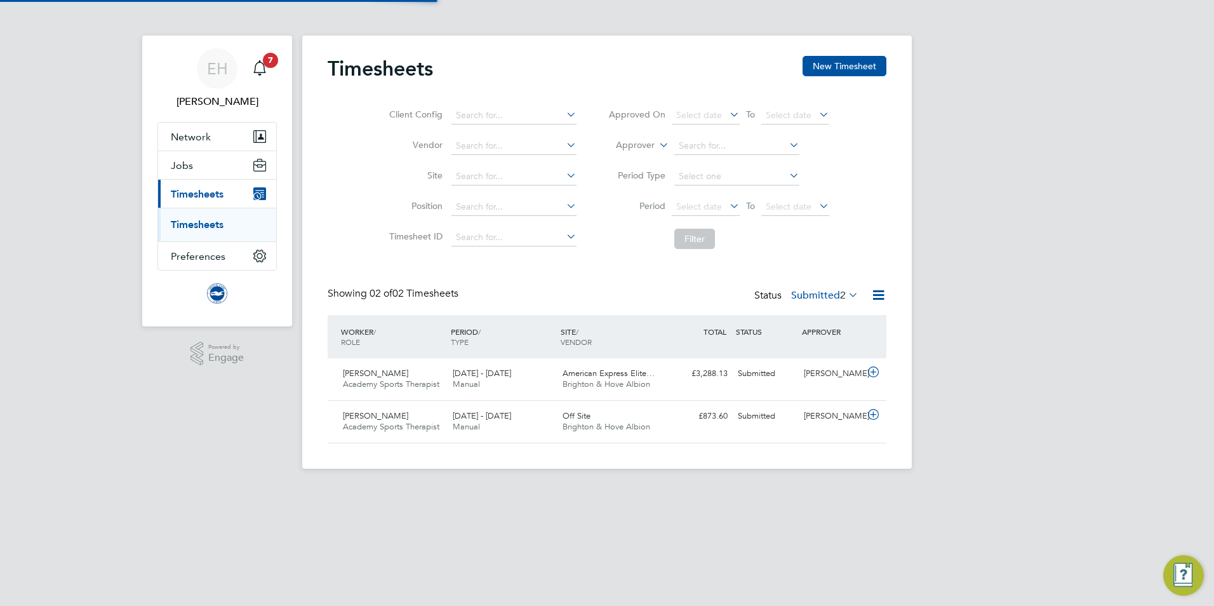
scroll to position [32, 110]
click at [372, 418] on span "Jamie Wallis" at bounding box center [375, 415] width 65 height 11
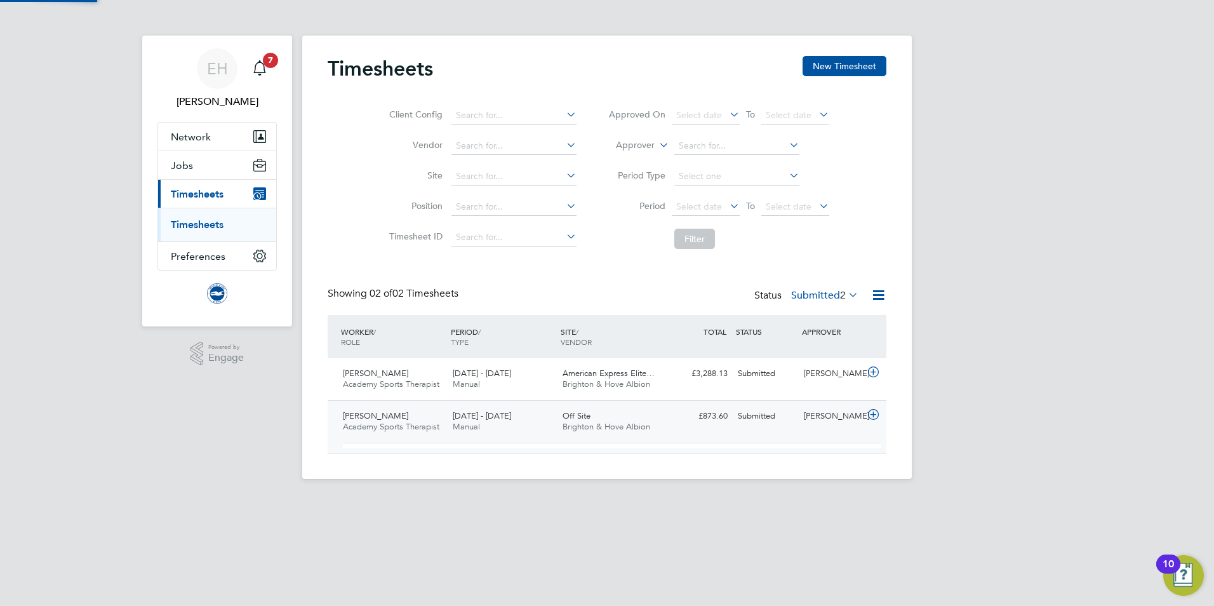
scroll to position [22, 124]
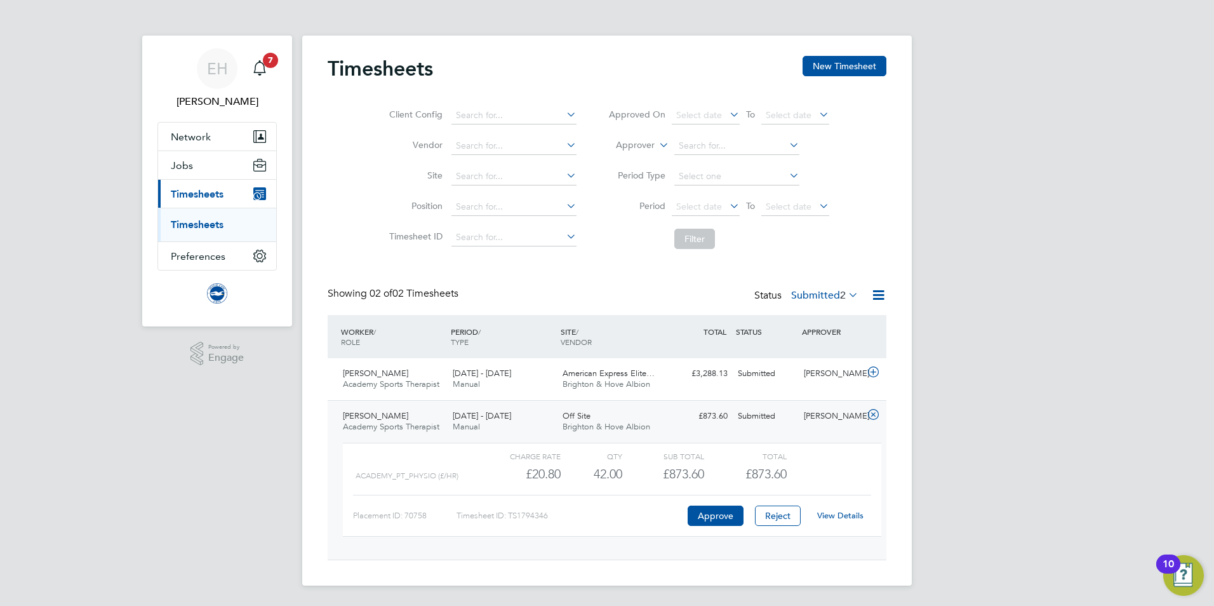
click at [836, 517] on link "View Details" at bounding box center [840, 515] width 46 height 11
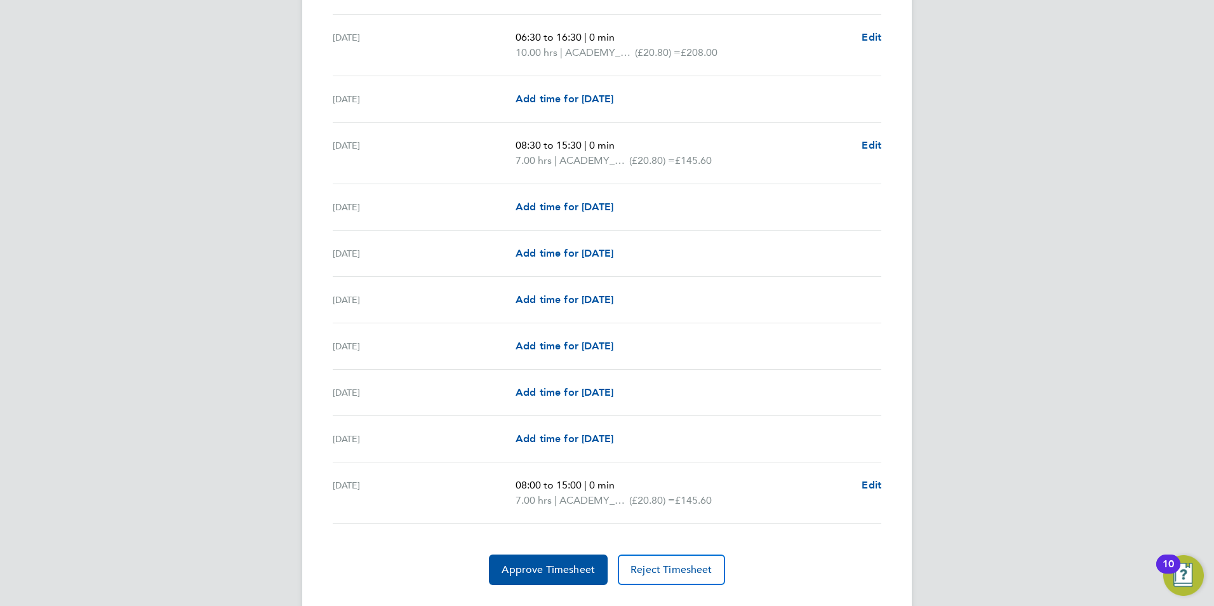
scroll to position [1460, 0]
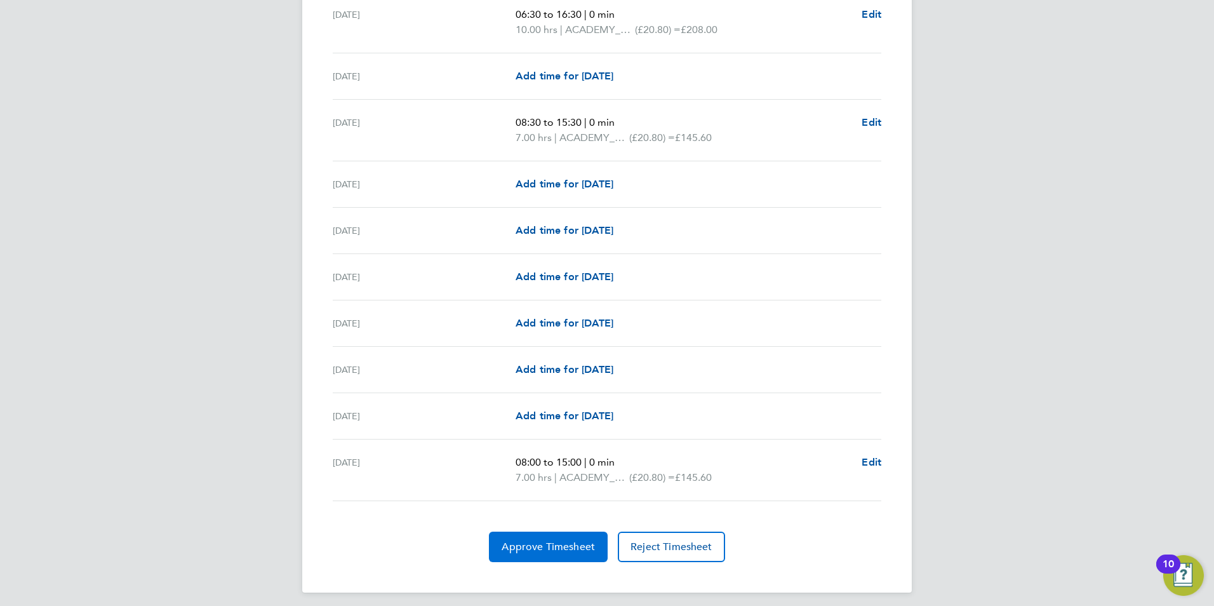
click at [526, 549] on span "Approve Timesheet" at bounding box center [548, 546] width 93 height 13
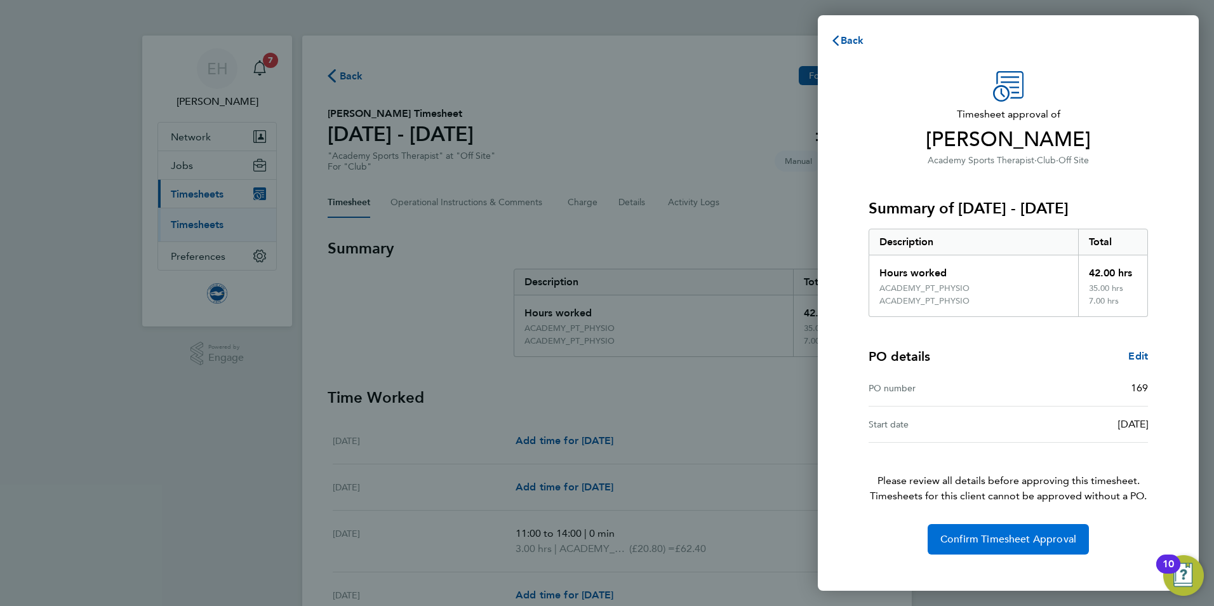
click at [1017, 539] on span "Confirm Timesheet Approval" at bounding box center [1008, 539] width 136 height 13
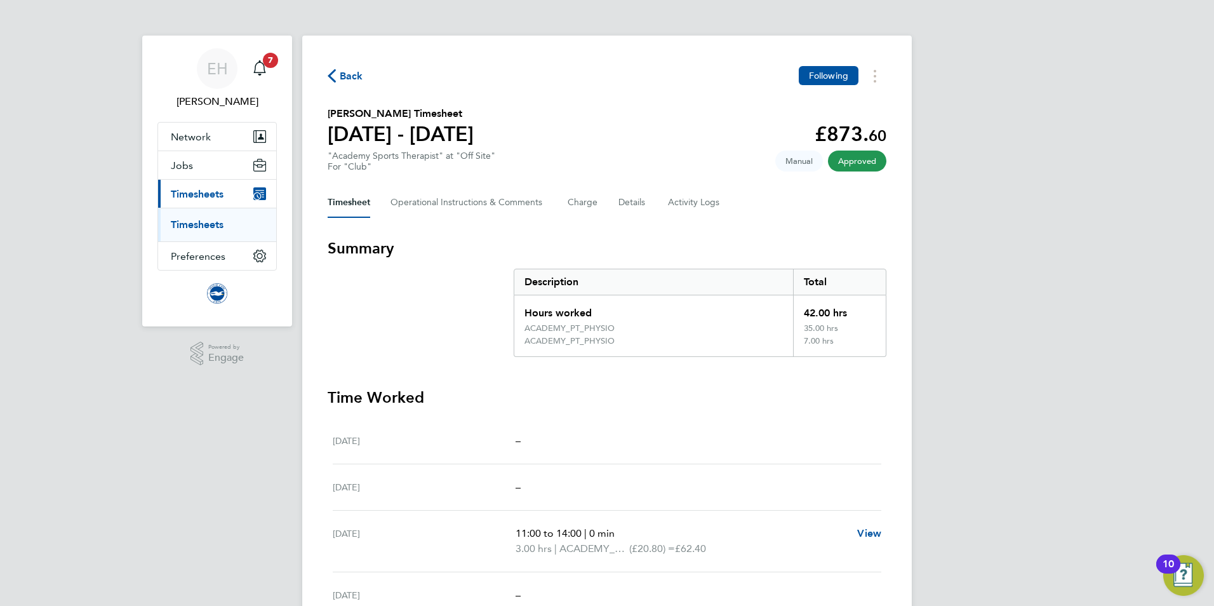
click at [213, 226] on link "Timesheets" at bounding box center [197, 224] width 53 height 12
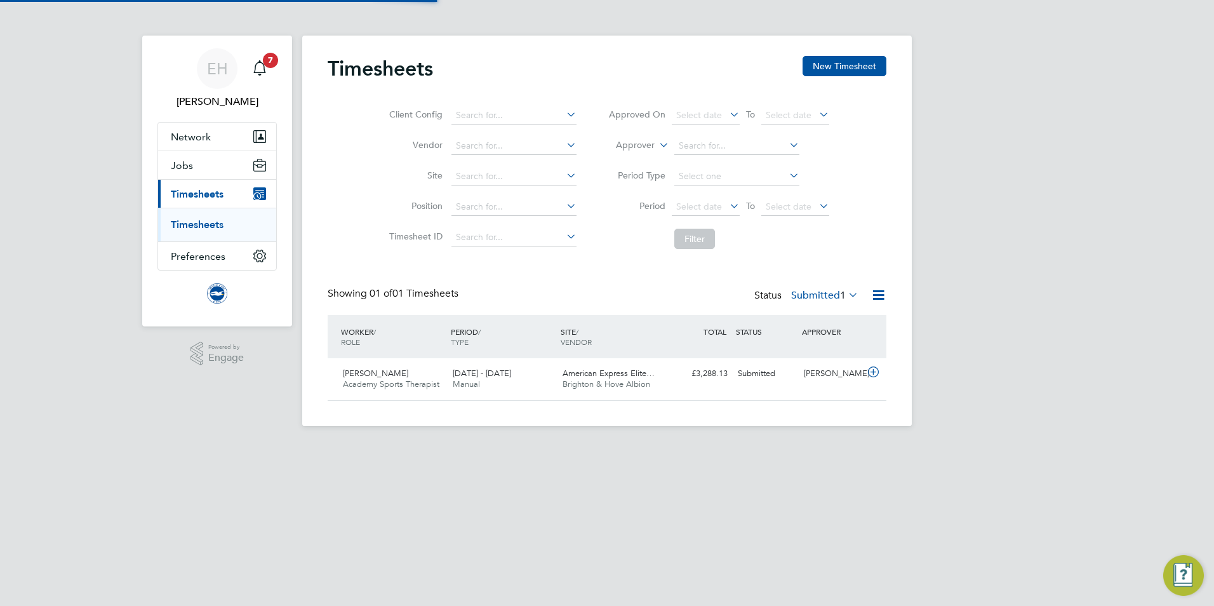
scroll to position [32, 110]
click at [408, 385] on span "Academy Sports Therapist" at bounding box center [391, 383] width 97 height 11
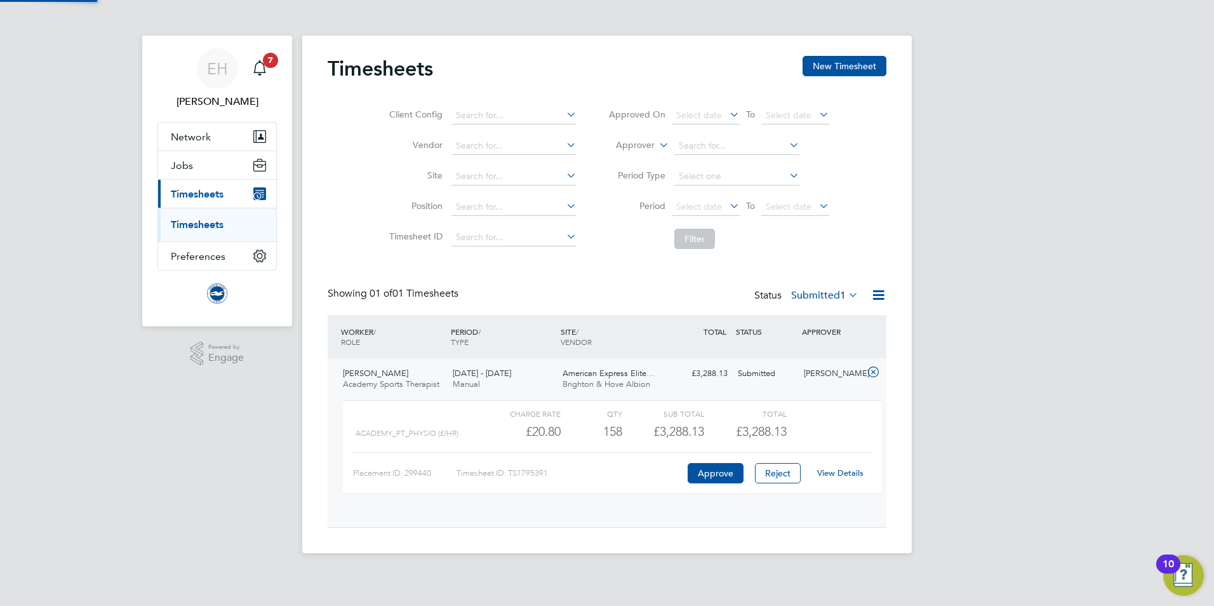
scroll to position [22, 124]
click at [849, 469] on link "View Details" at bounding box center [840, 472] width 46 height 11
click at [264, 62] on span "7" at bounding box center [270, 60] width 15 height 15
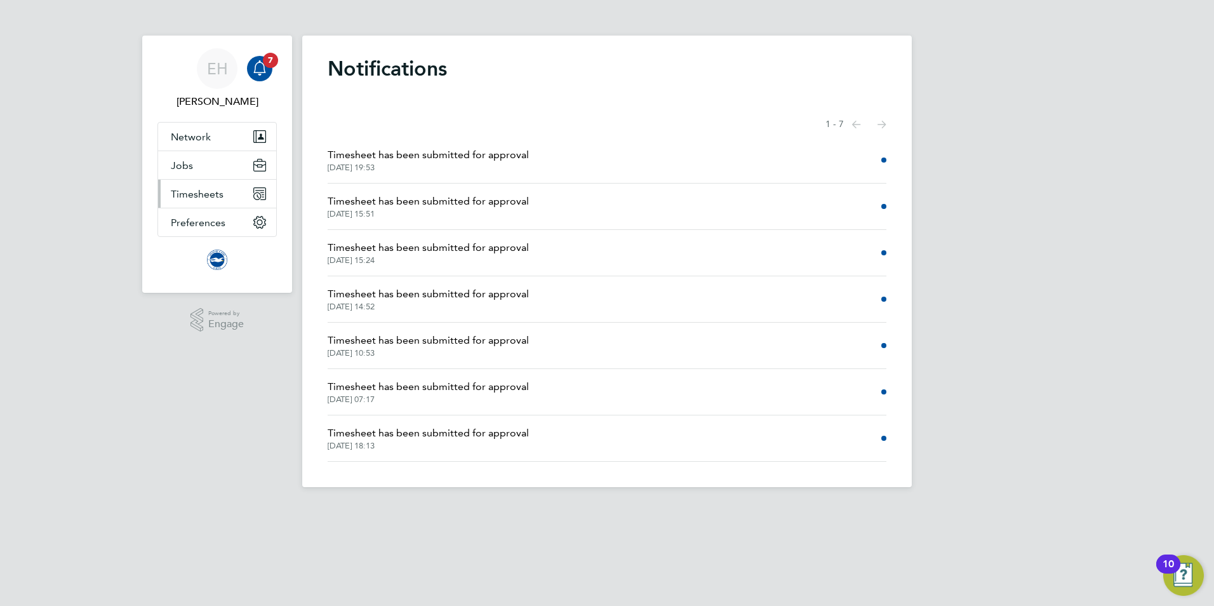
click at [191, 199] on span "Timesheets" at bounding box center [197, 194] width 53 height 12
click at [185, 226] on link "Timesheets" at bounding box center [197, 224] width 53 height 12
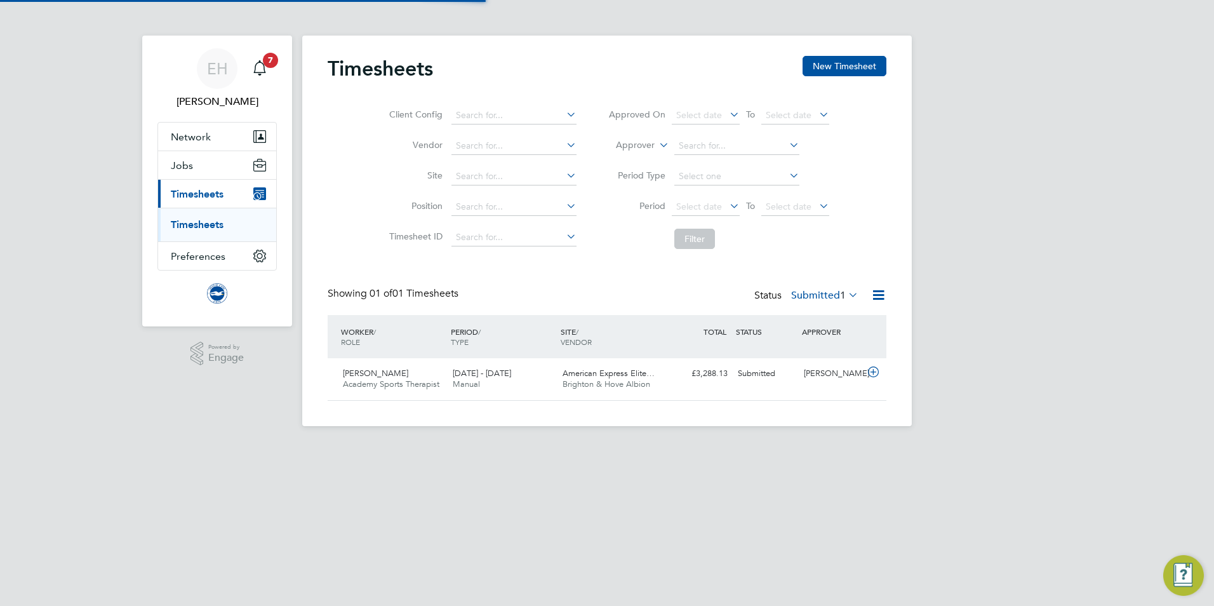
scroll to position [32, 110]
click at [203, 159] on button "Jobs" at bounding box center [217, 165] width 118 height 28
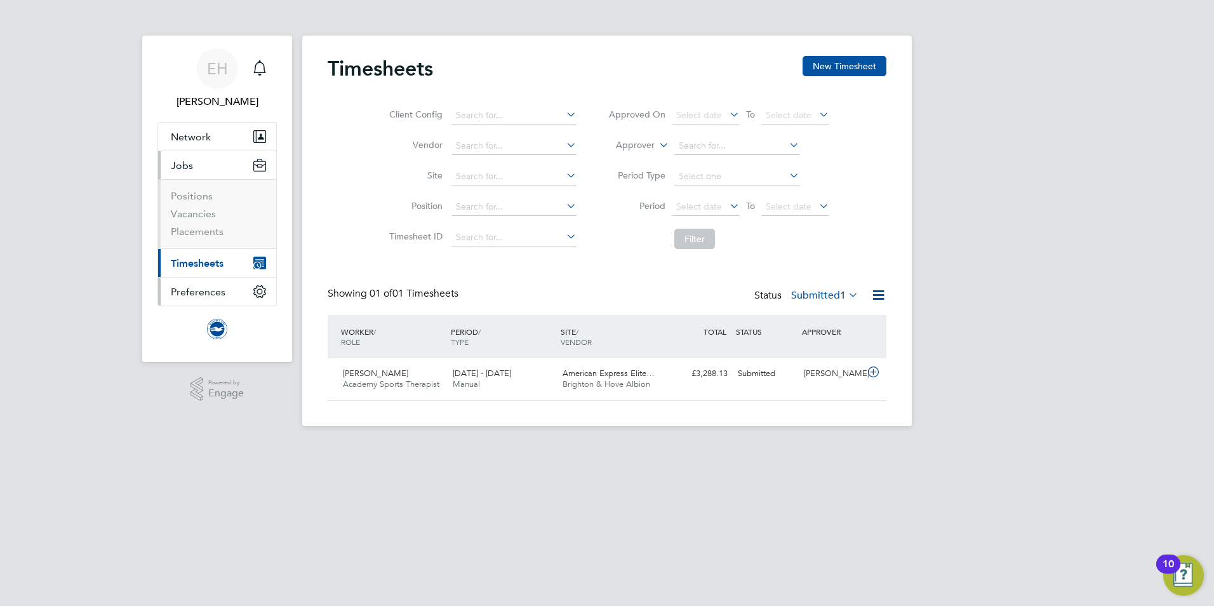
click at [209, 281] on button "Preferences" at bounding box center [217, 291] width 118 height 28
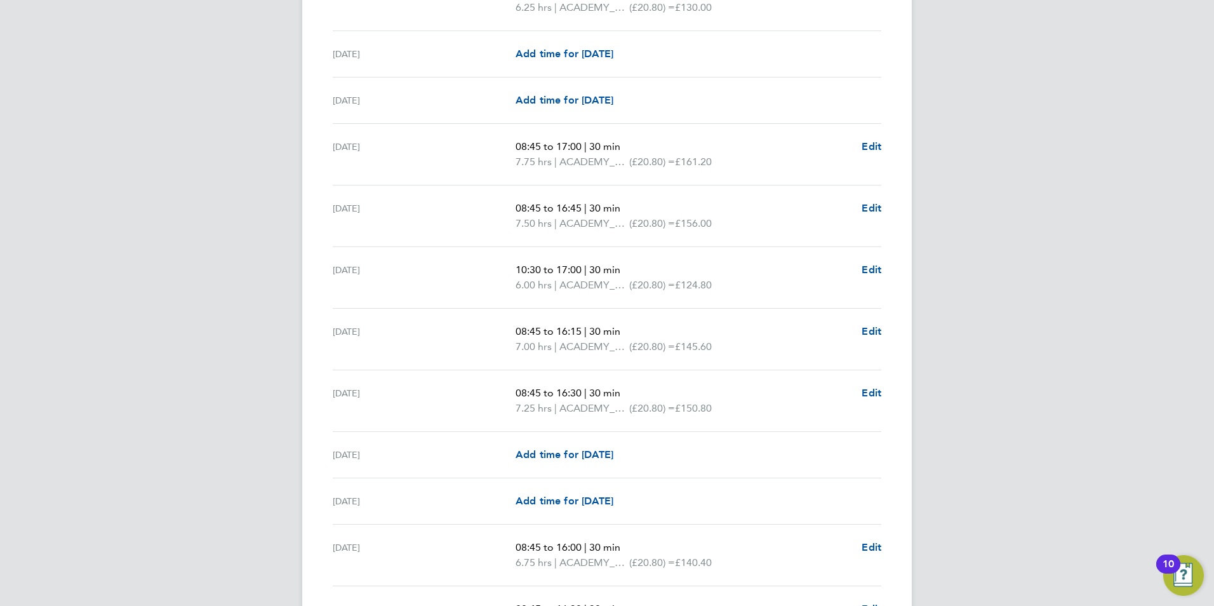
scroll to position [426, 0]
